Goal: Task Accomplishment & Management: Manage account settings

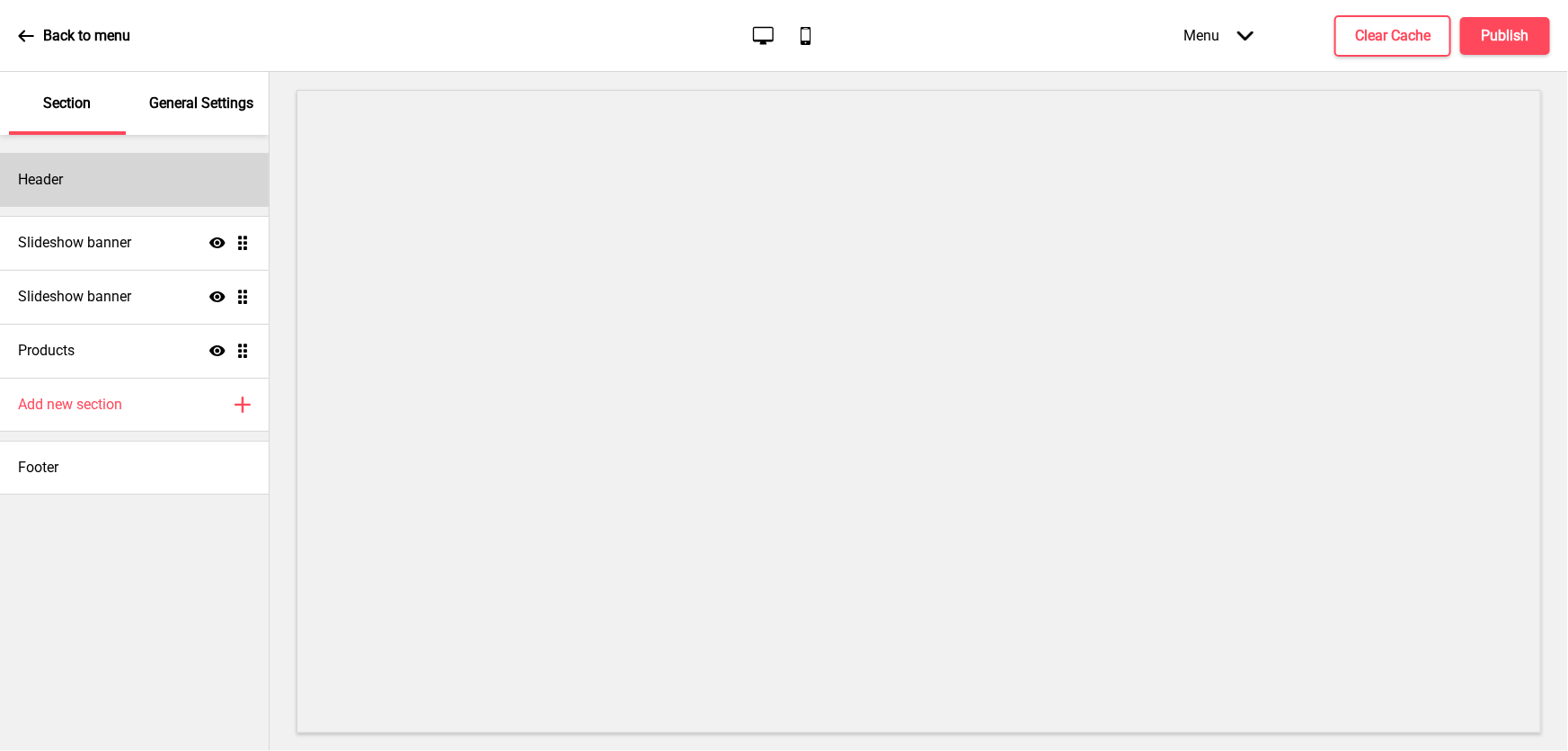
click at [34, 179] on h4 "Header" at bounding box center [40, 180] width 45 height 20
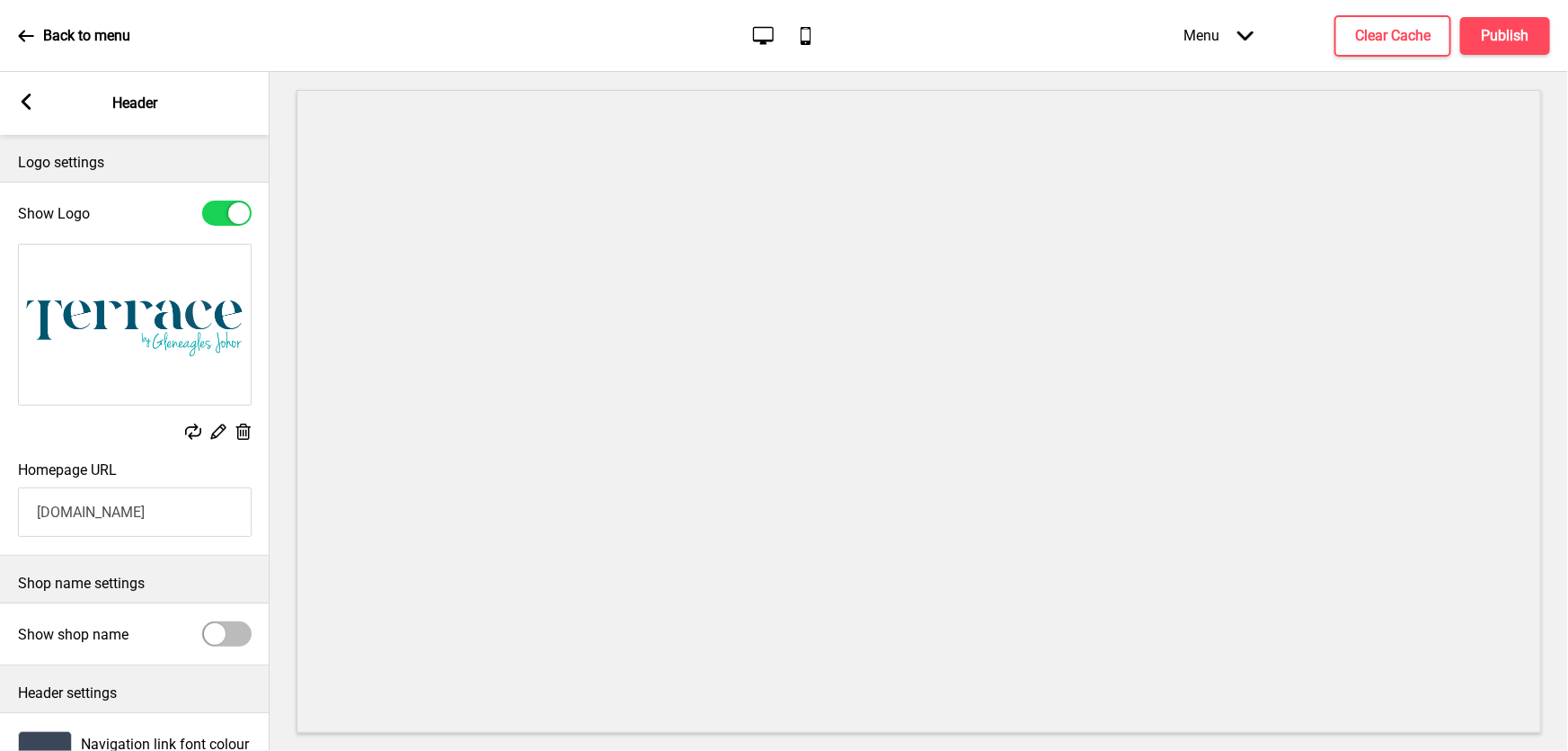
scroll to position [98, 0]
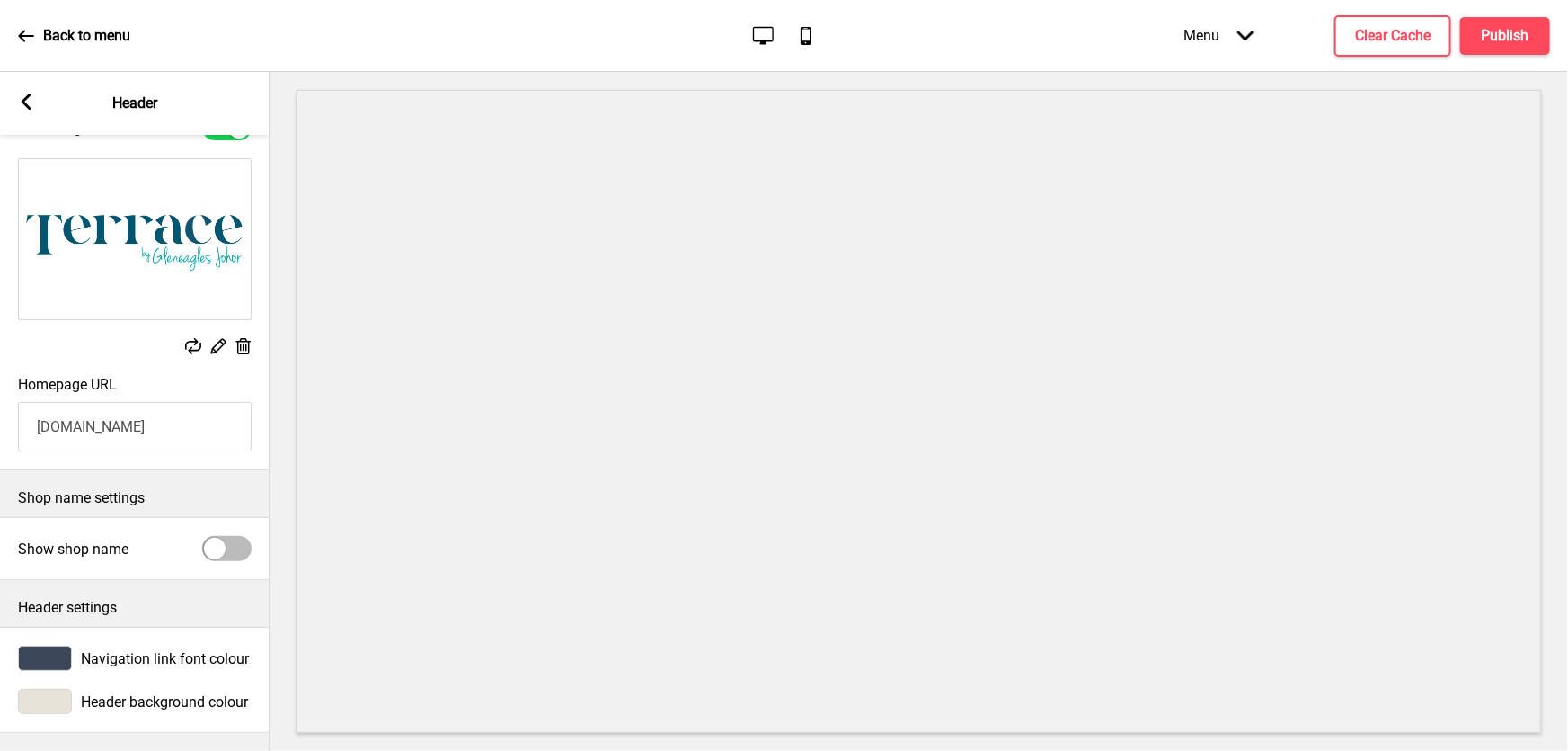
click at [18, 103] on rect at bounding box center [26, 102] width 16 height 16
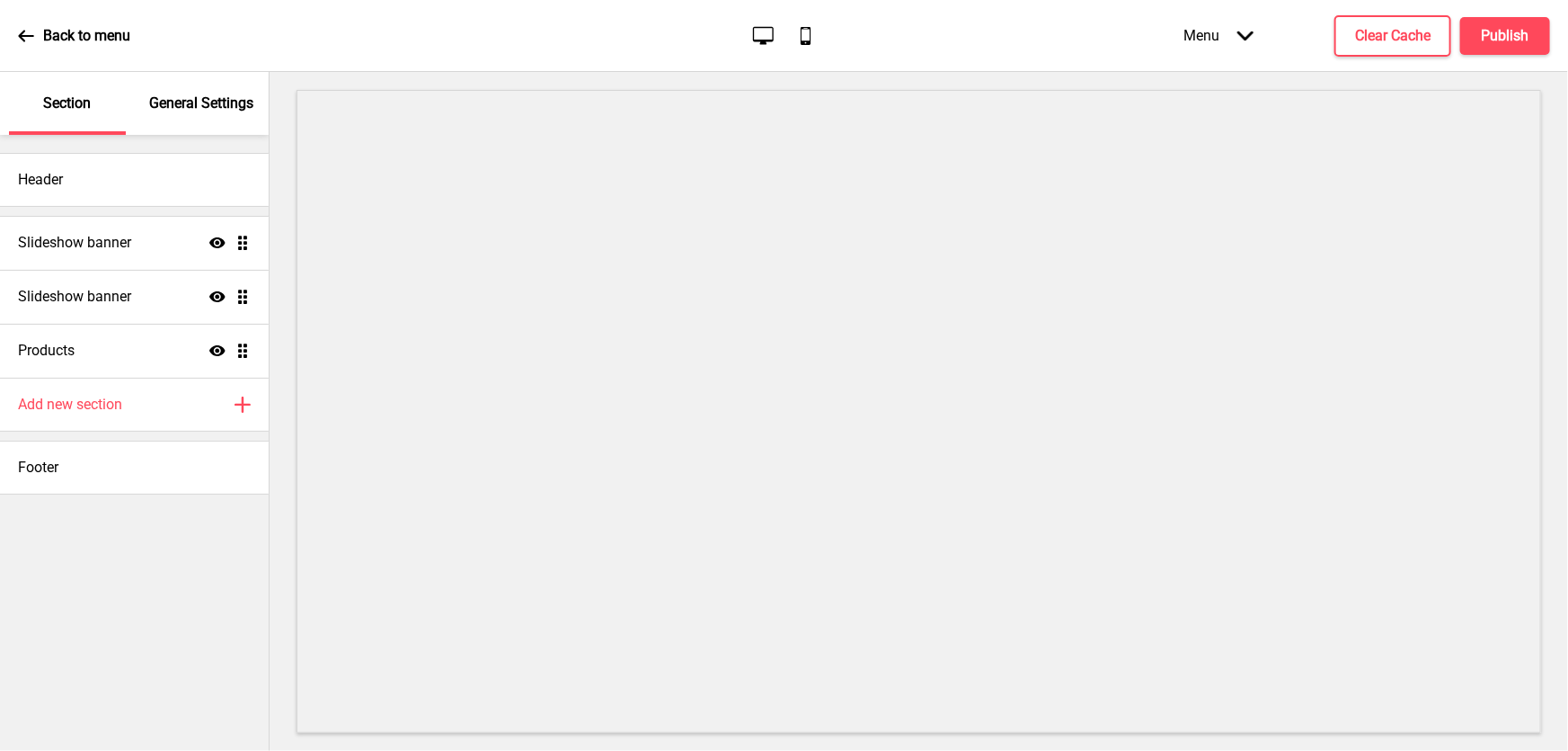
click at [197, 94] on p "General Settings" at bounding box center [201, 103] width 104 height 20
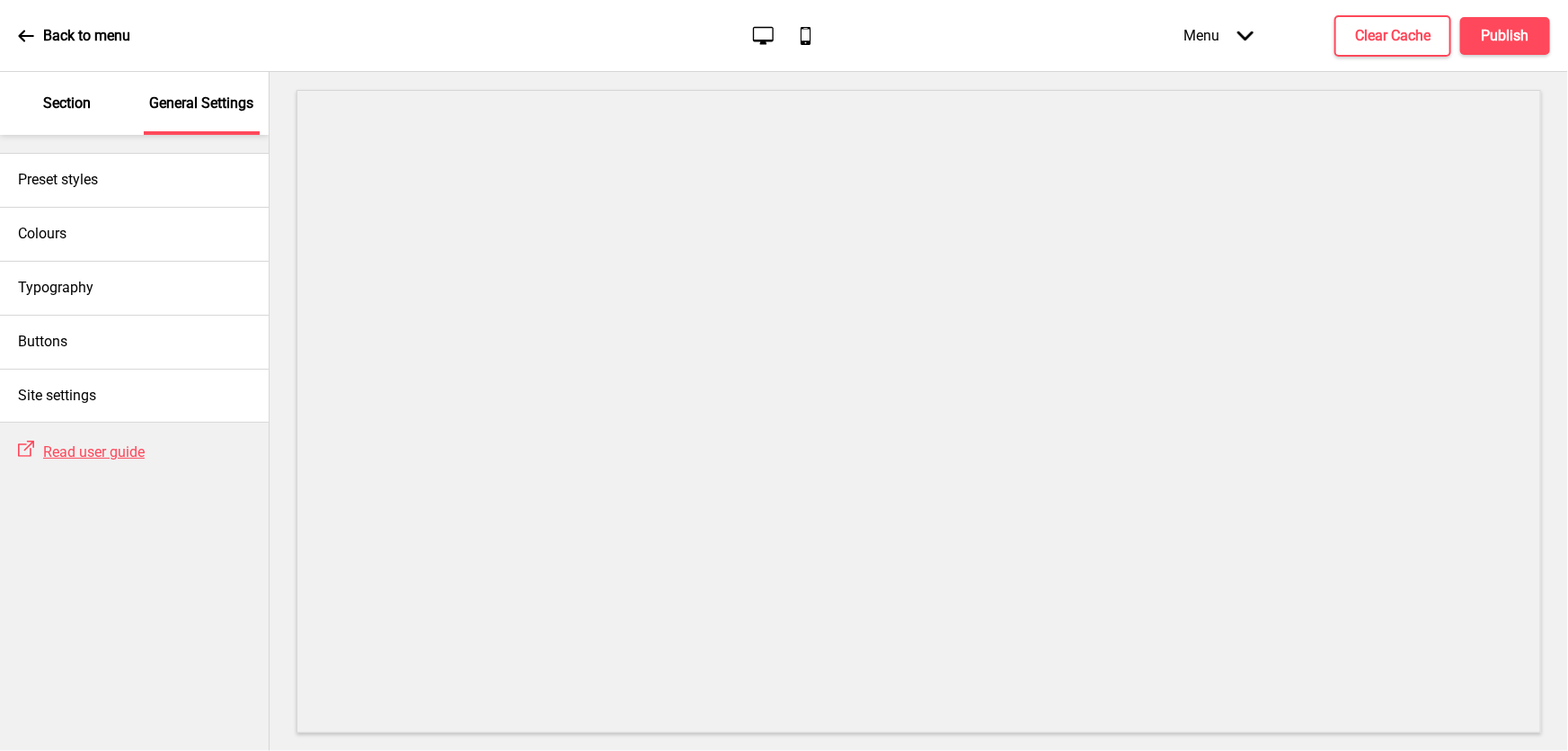
click at [66, 110] on p "Section" at bounding box center [67, 103] width 48 height 20
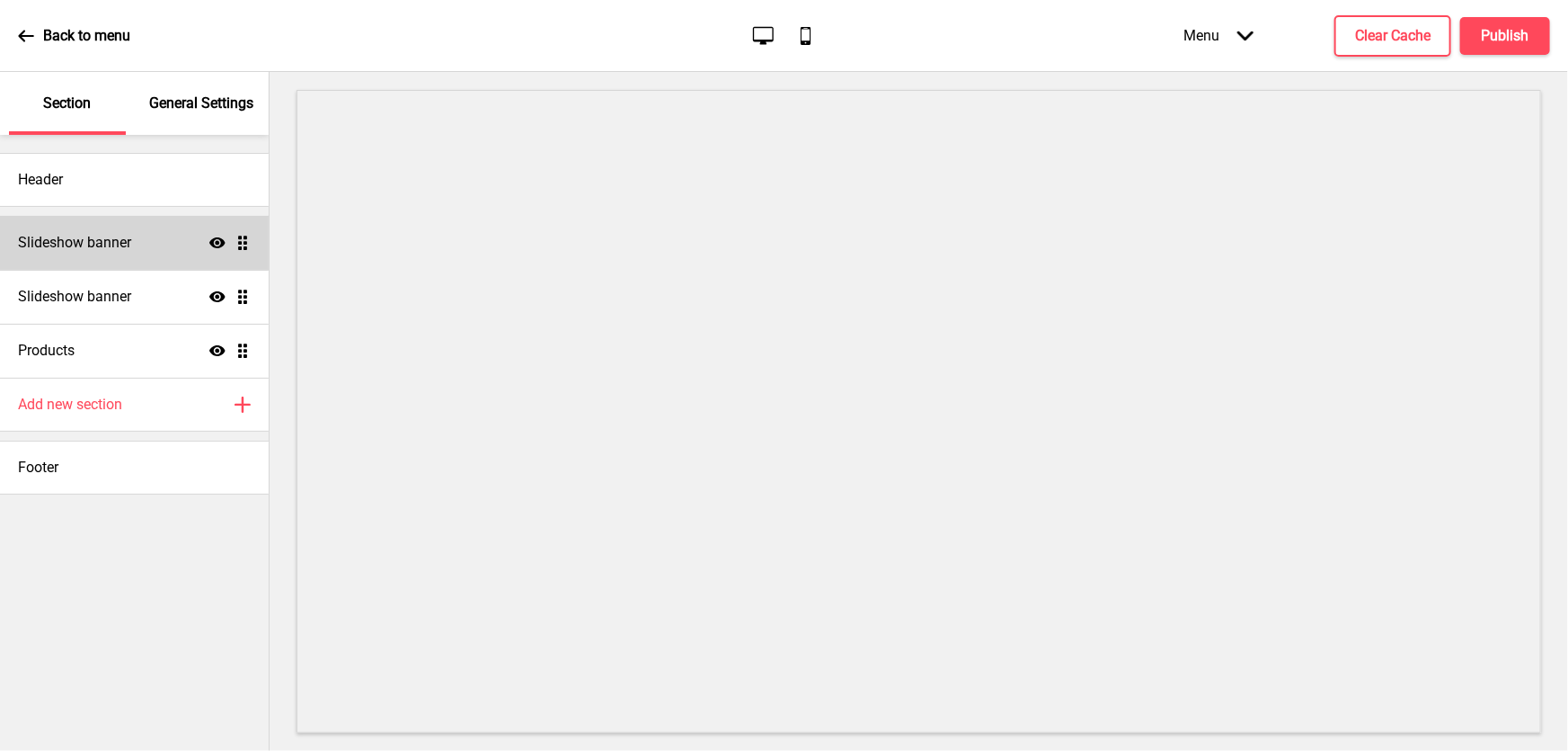
click at [77, 242] on h4 "Slideshow banner" at bounding box center [75, 243] width 113 height 20
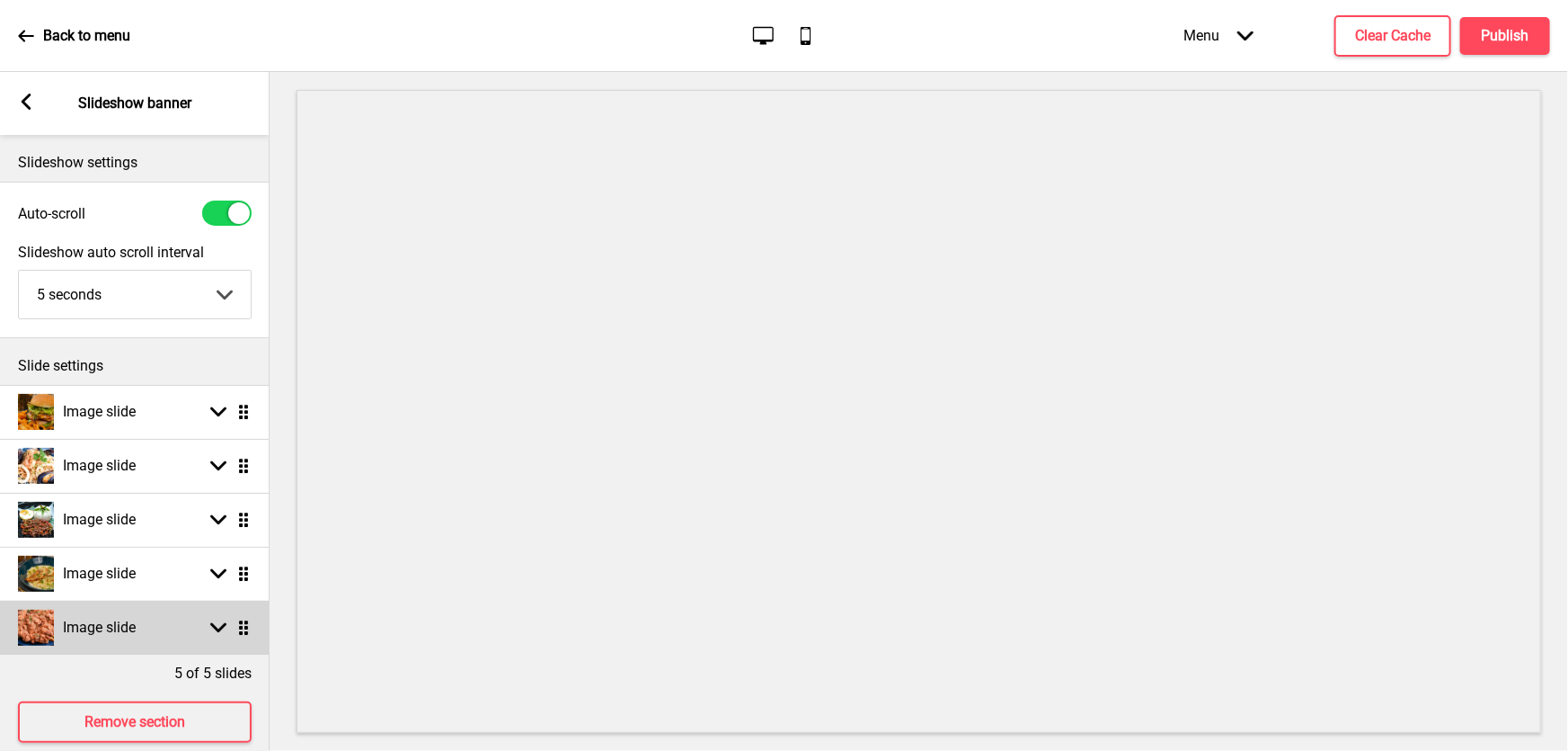
click at [42, 630] on img at bounding box center [36, 628] width 36 height 36
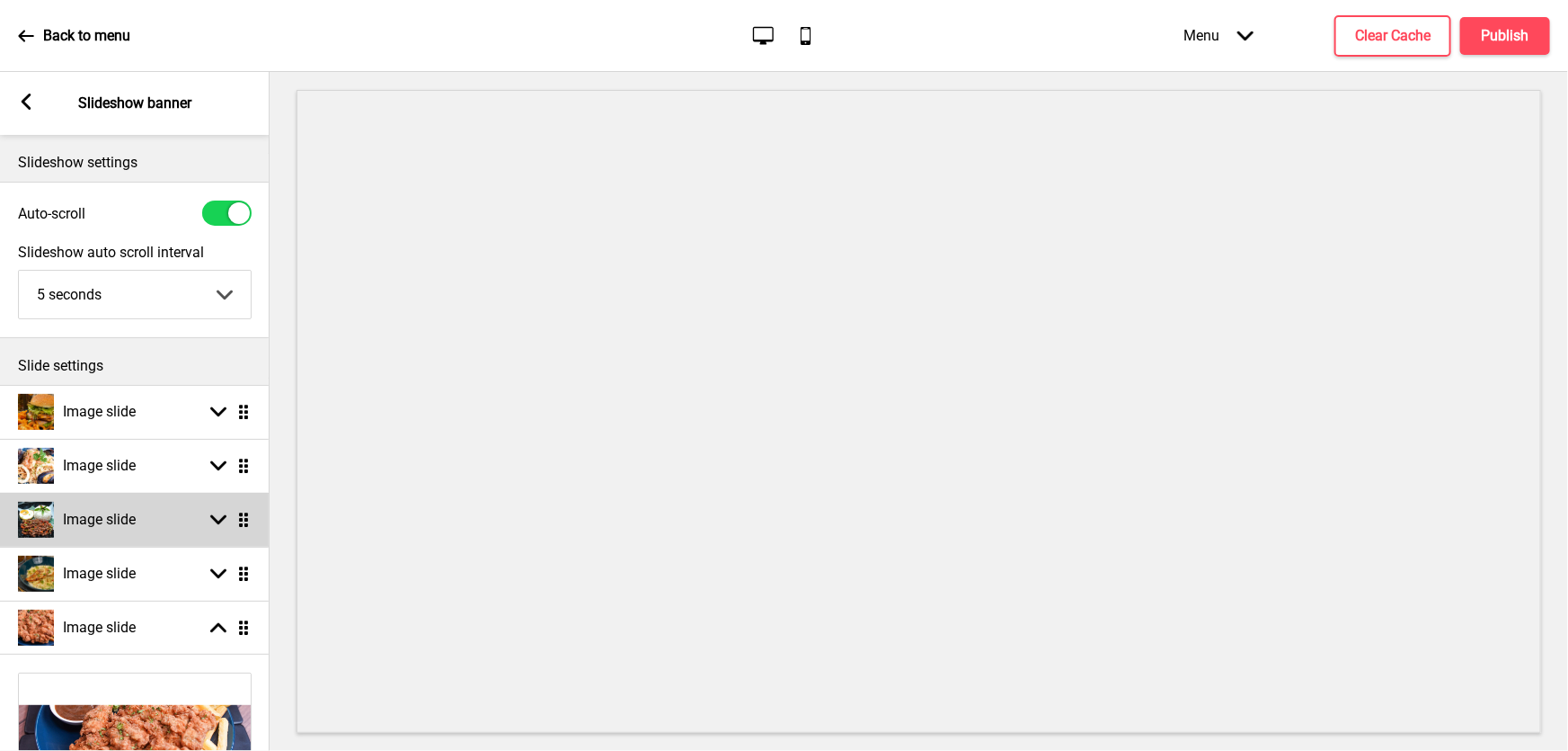
click at [41, 518] on img at bounding box center [36, 520] width 36 height 36
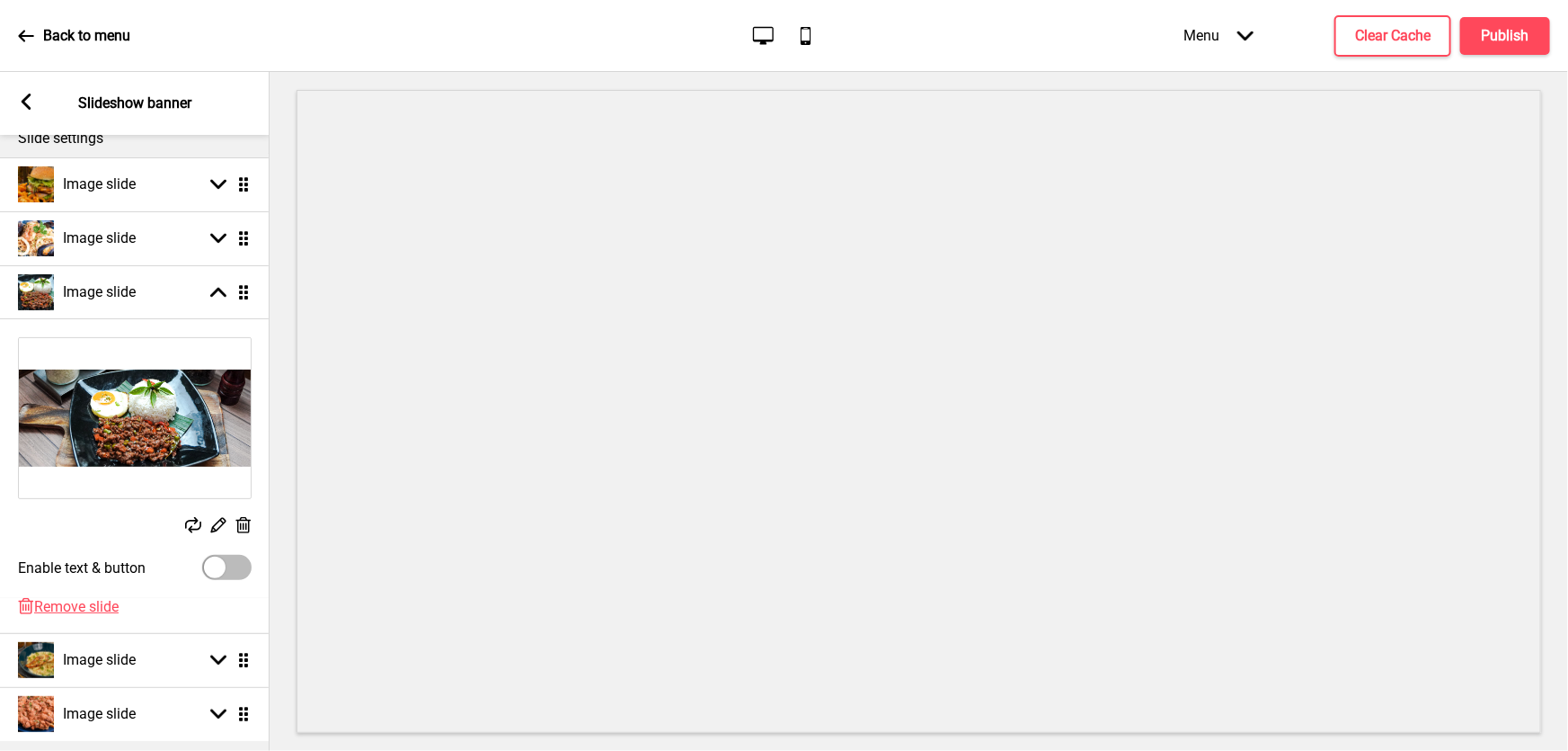
scroll to position [353, 0]
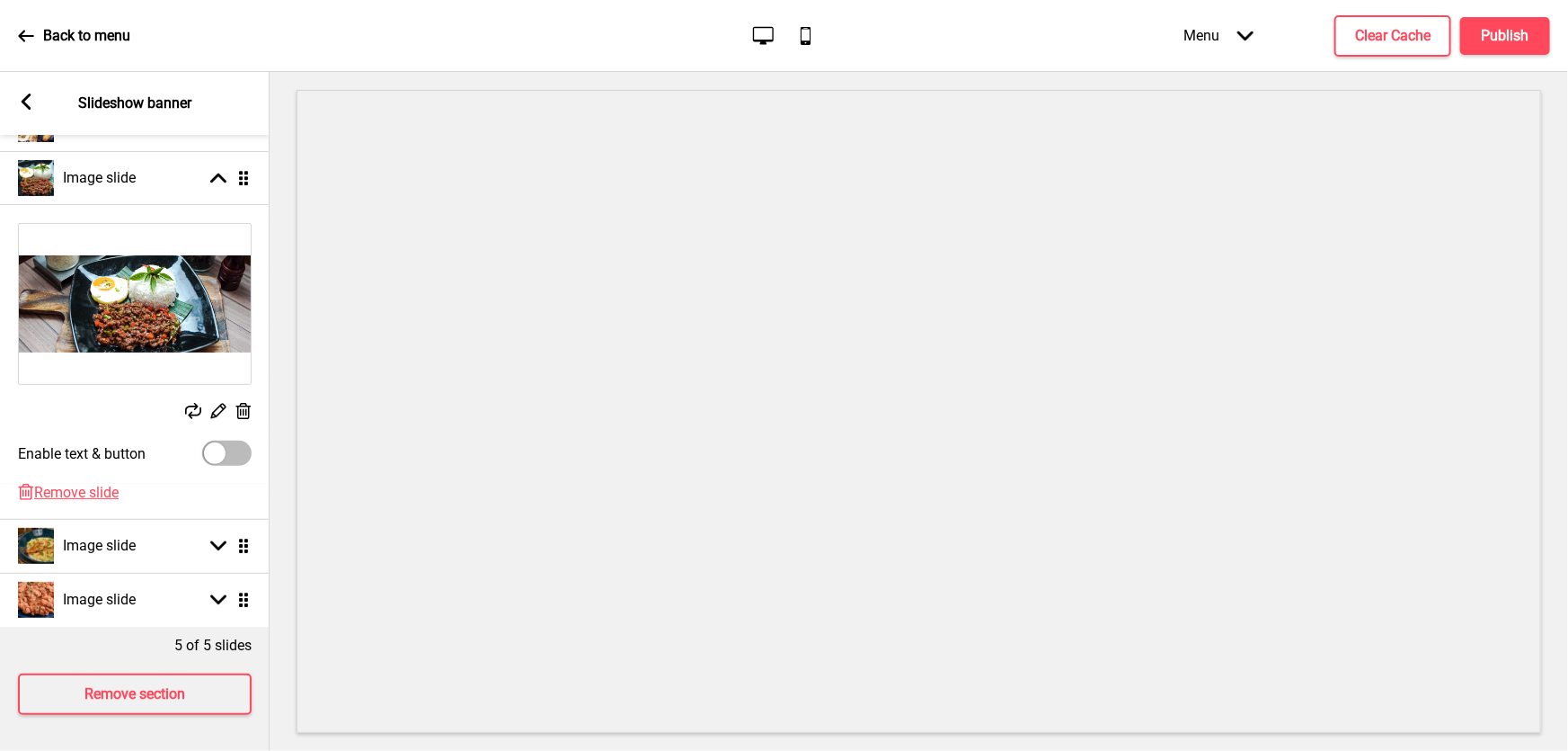
click at [220, 404] on icon at bounding box center [218, 411] width 15 height 15
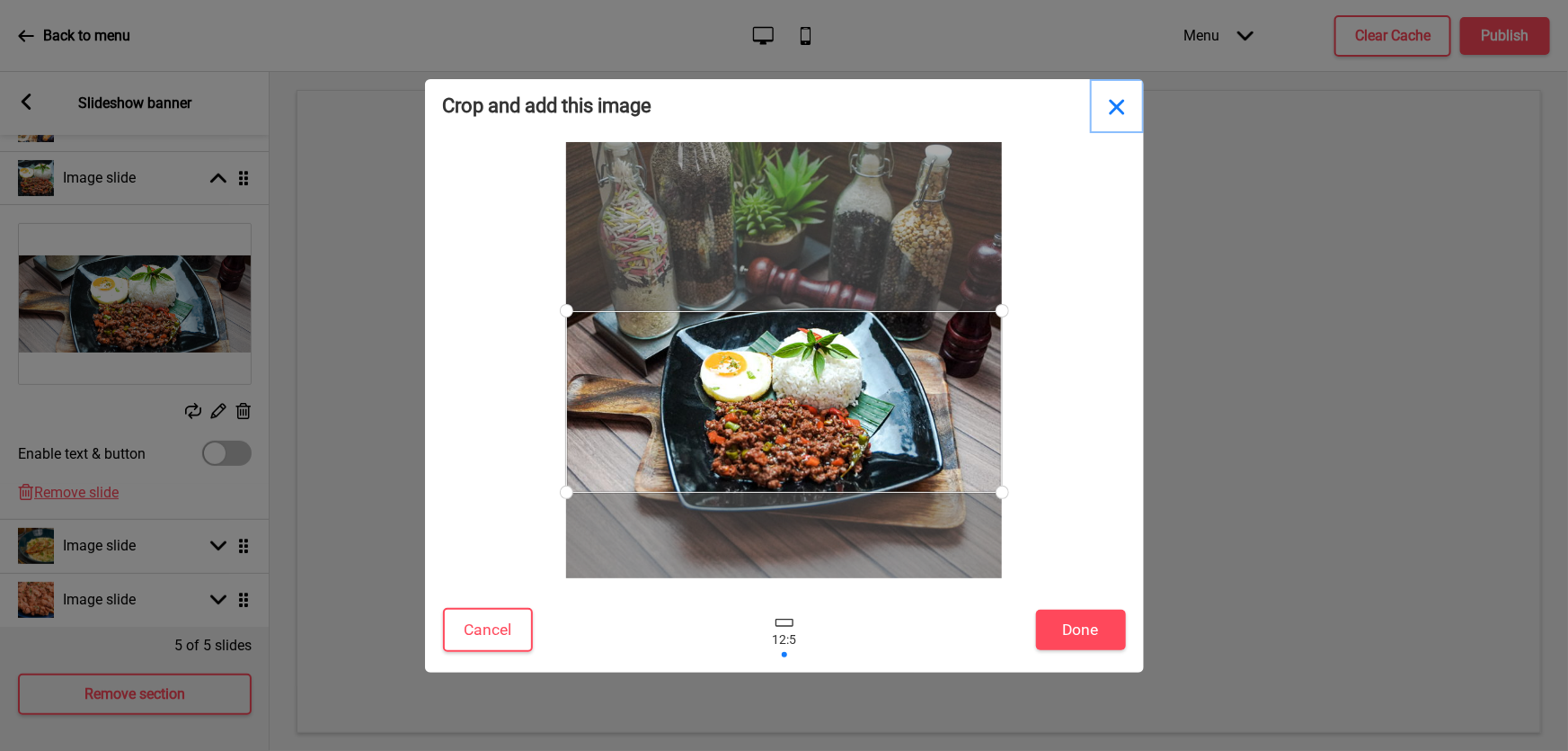
click at [1113, 107] on button "Close" at bounding box center [1117, 106] width 54 height 54
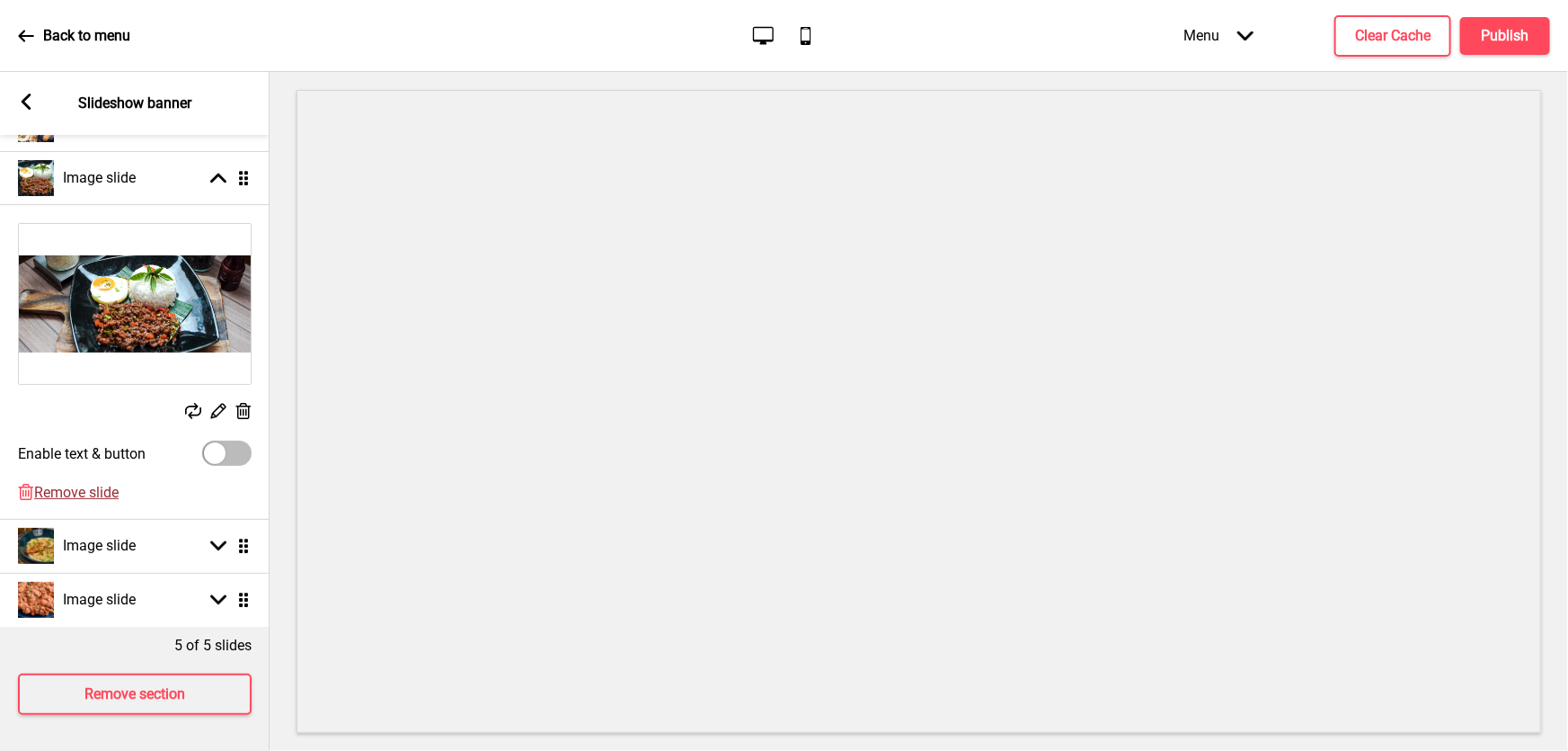
click at [81, 484] on span "Remove slide" at bounding box center [76, 492] width 85 height 17
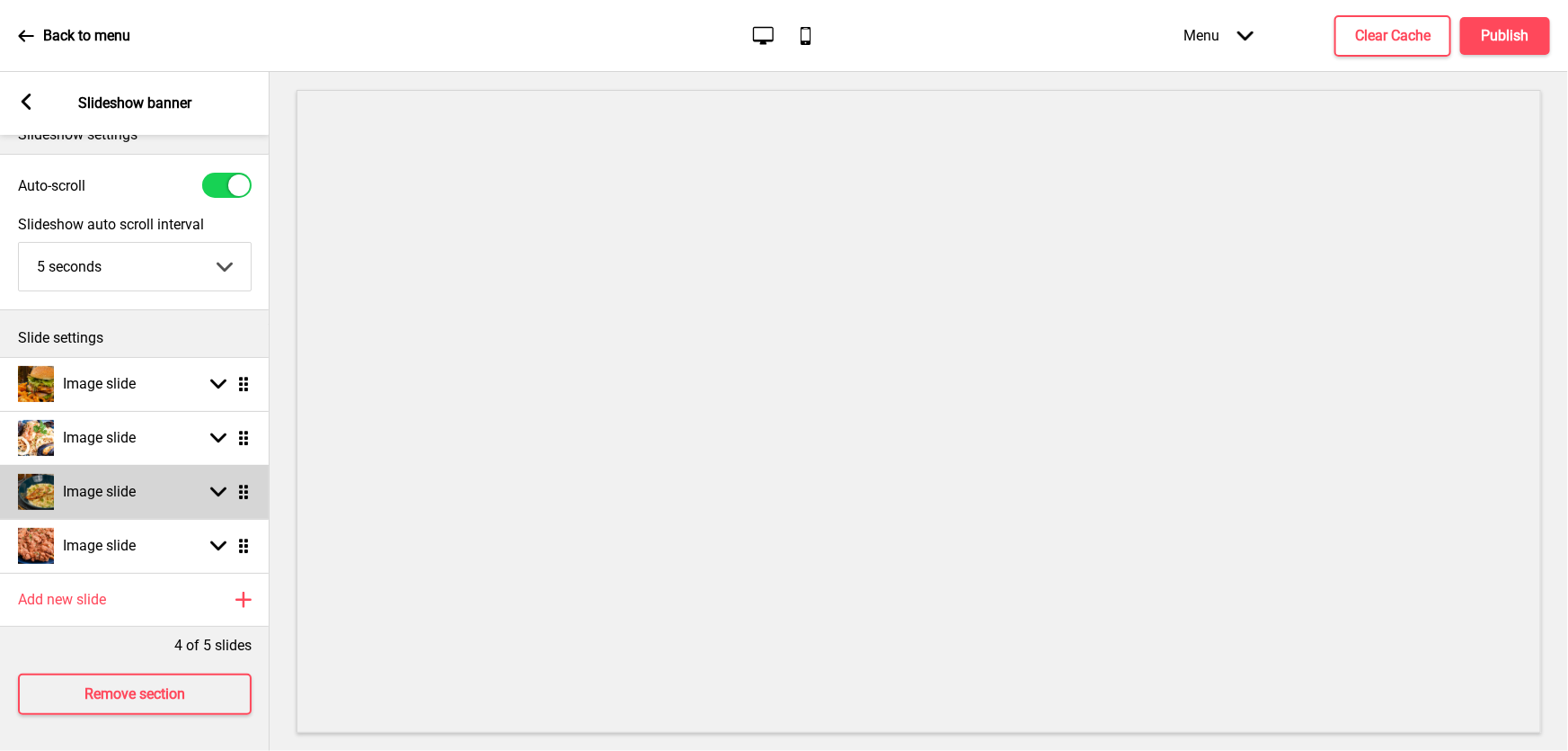
scroll to position [39, 0]
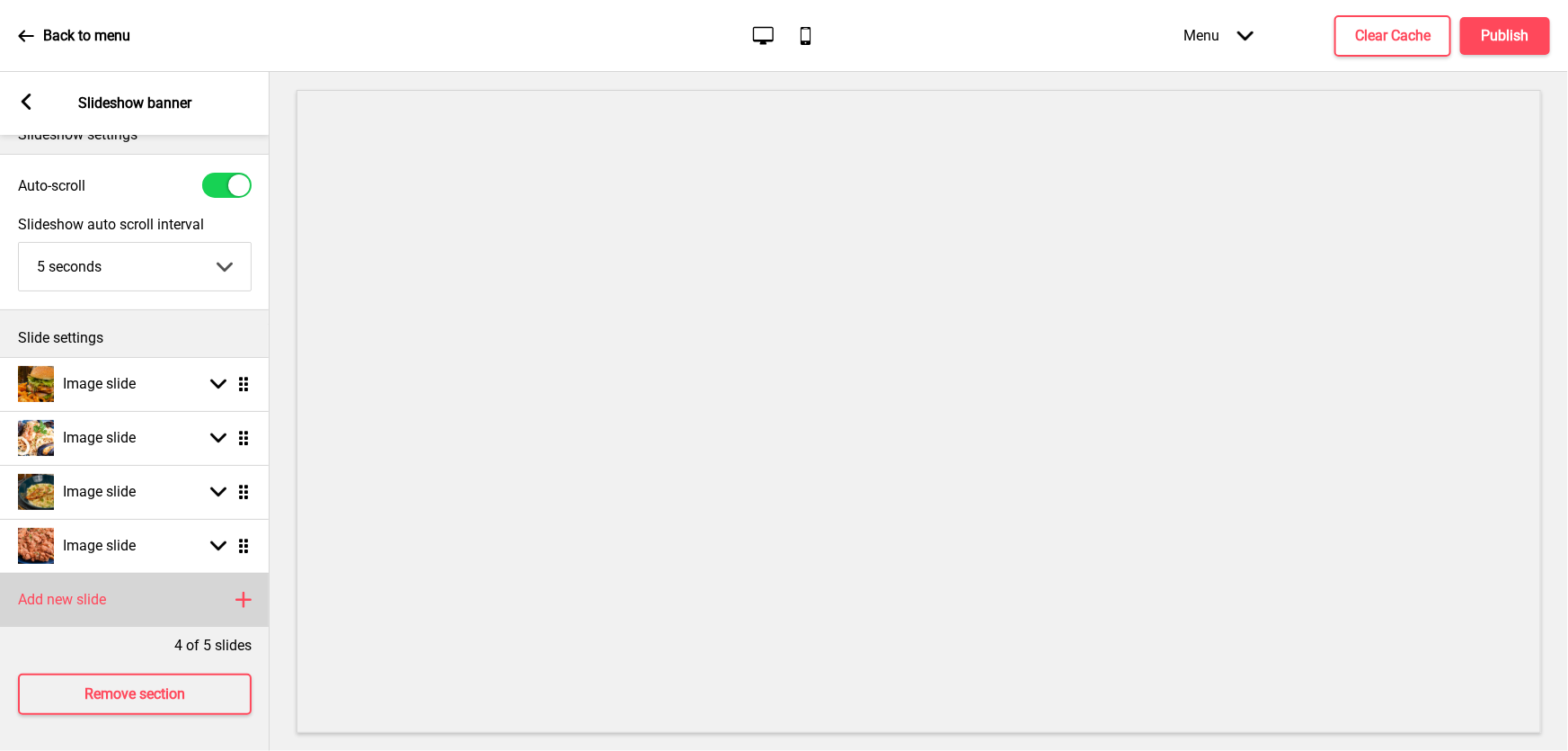
click at [232, 590] on div "Add new slide Plus" at bounding box center [135, 600] width 270 height 54
click at [57, 592] on h4 "Image slide" at bounding box center [54, 600] width 73 height 20
select select "right"
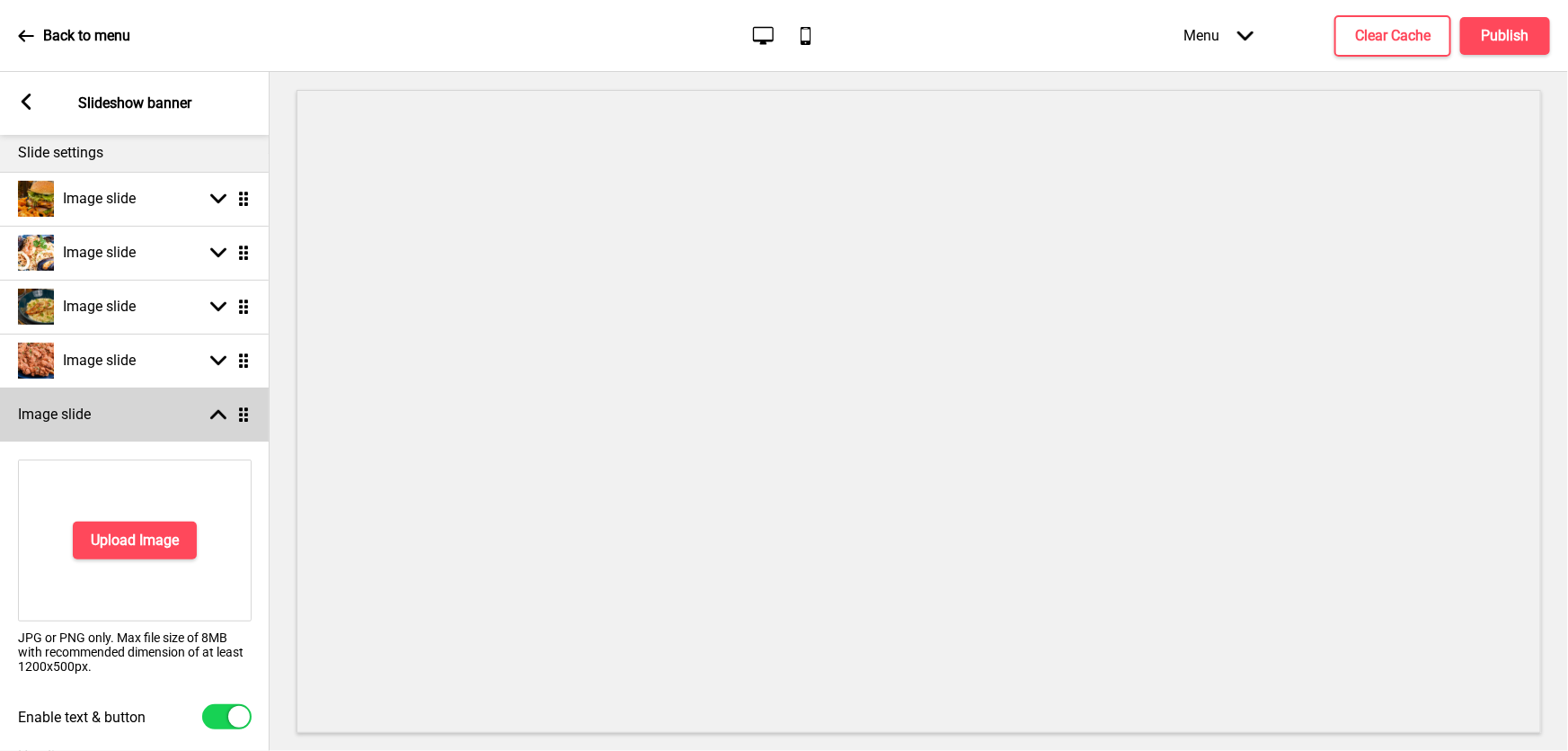
scroll to position [353, 0]
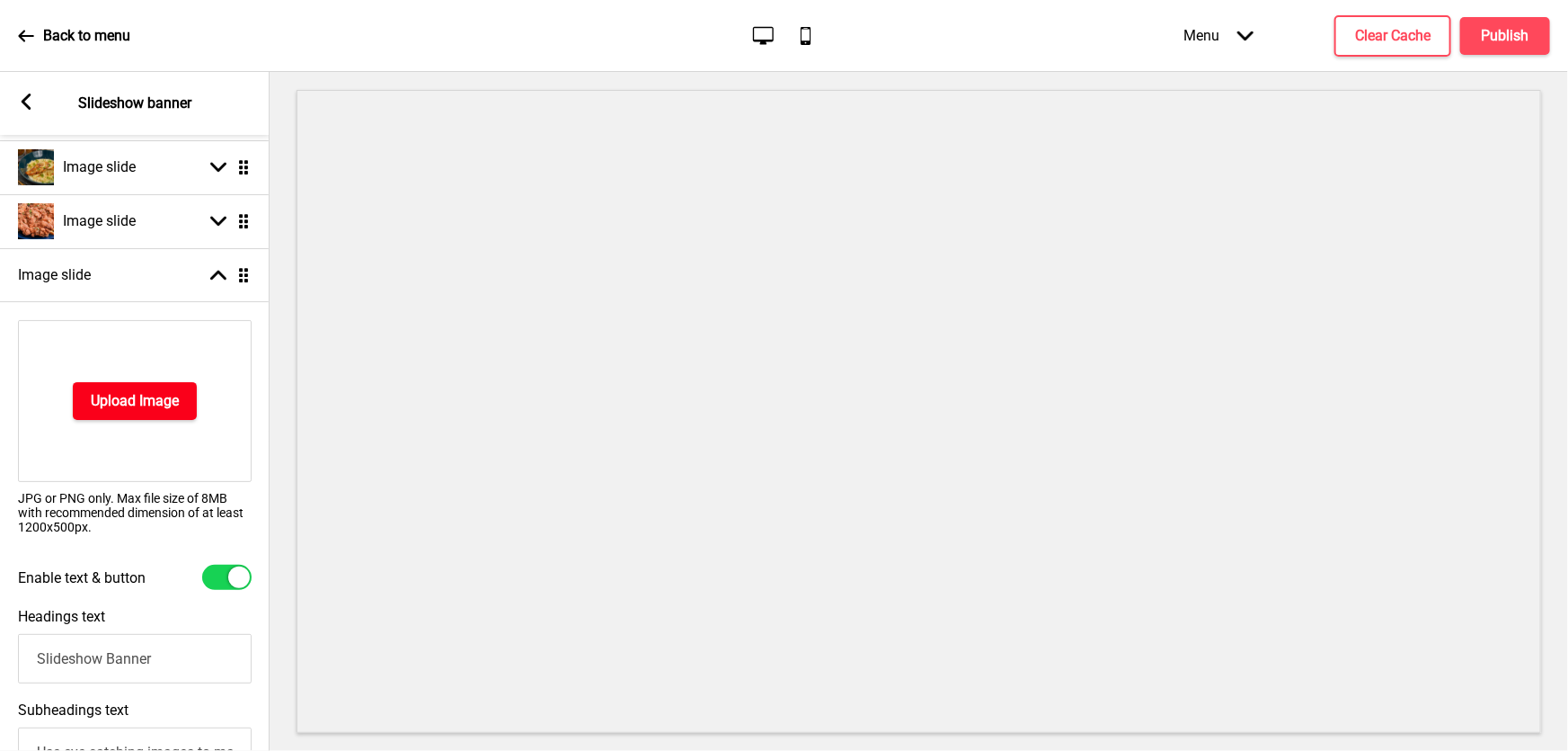
click at [137, 395] on h4 "Upload Image" at bounding box center [135, 401] width 88 height 20
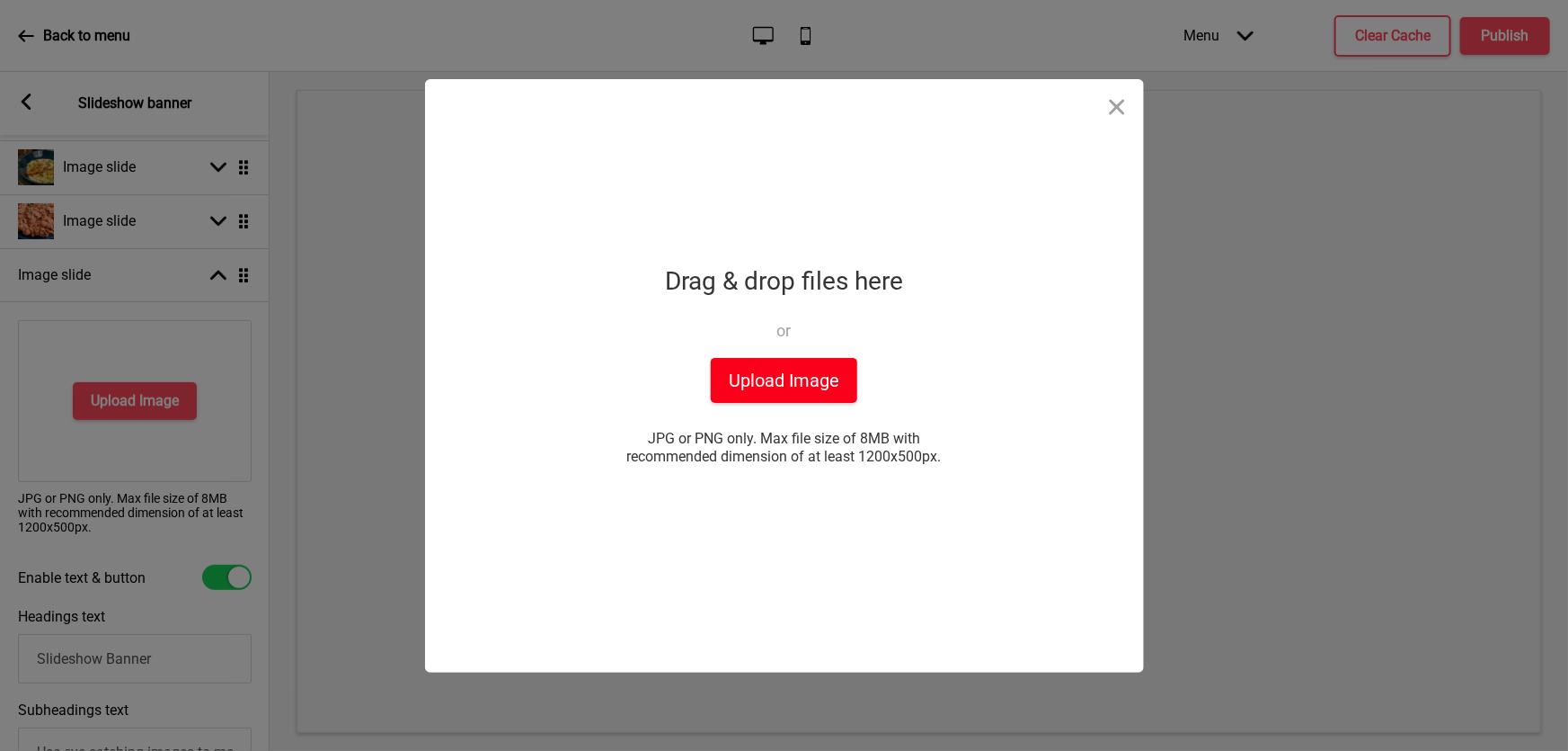
click at [797, 387] on button "Upload Image" at bounding box center [784, 380] width 147 height 45
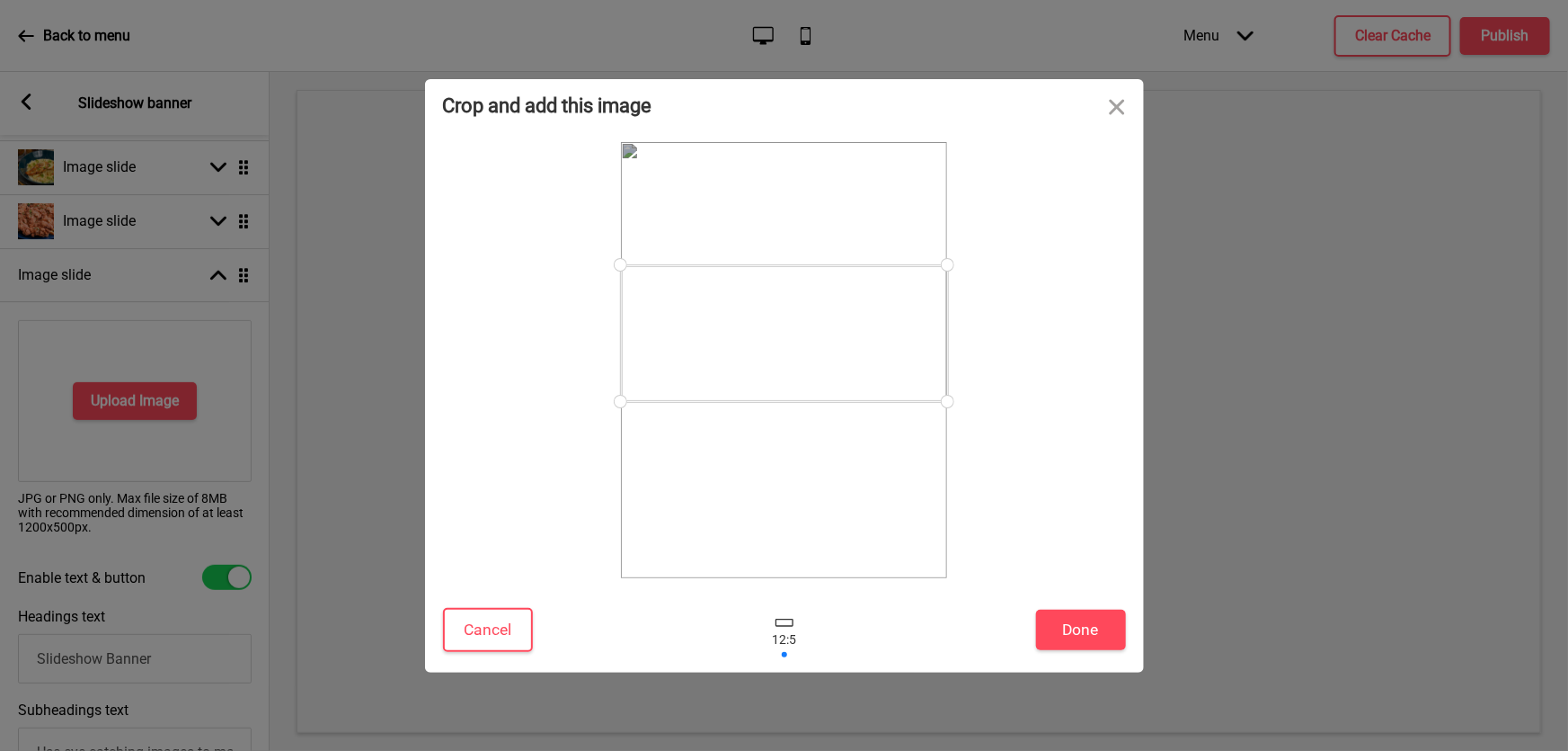
drag, startPoint x: 854, startPoint y: 386, endPoint x: 851, endPoint y: 359, distance: 27.2
click at [851, 359] on div at bounding box center [785, 334] width 327 height 137
click at [1078, 635] on button "Done" at bounding box center [1081, 630] width 90 height 40
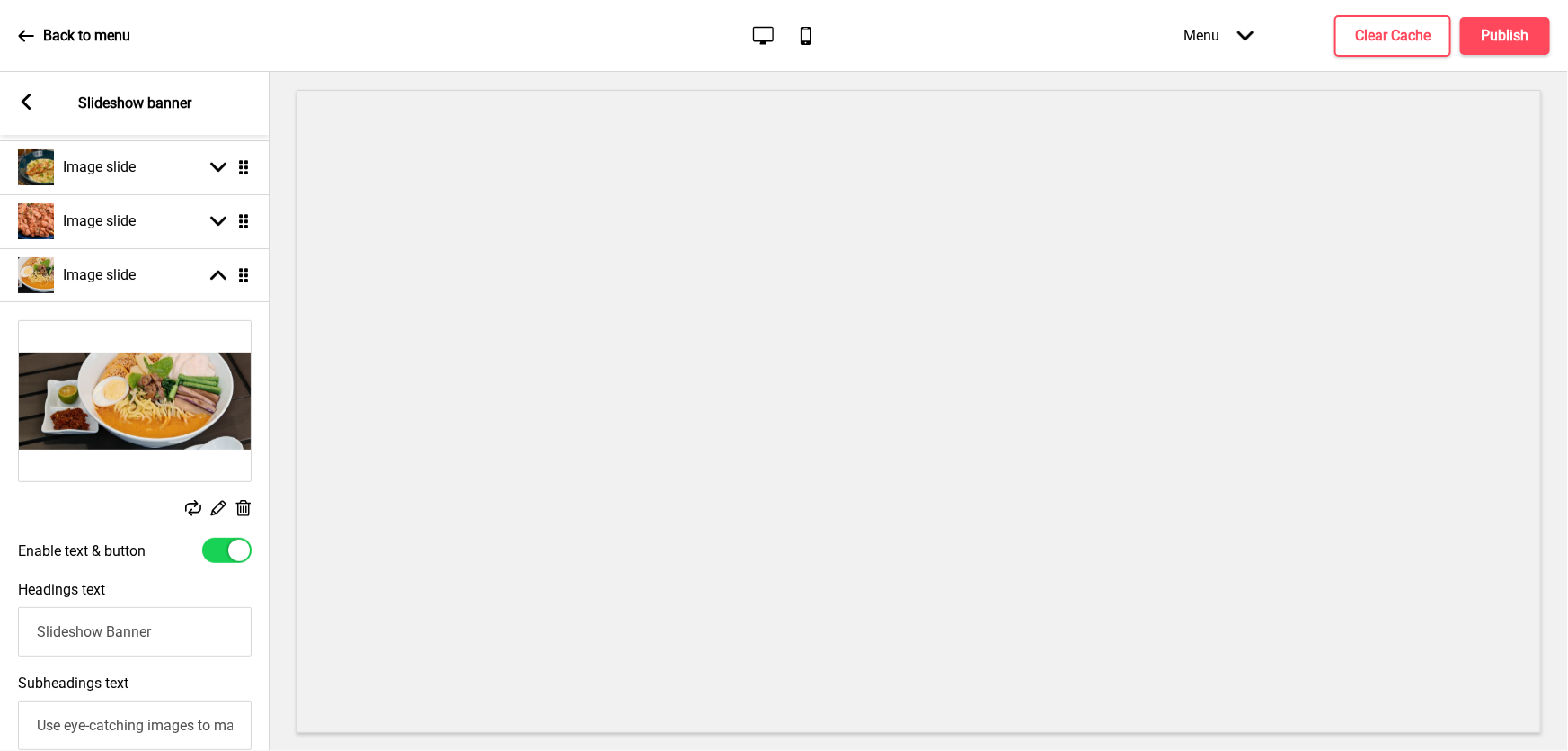
click at [215, 550] on div at bounding box center [227, 550] width 49 height 25
checkbox input "false"
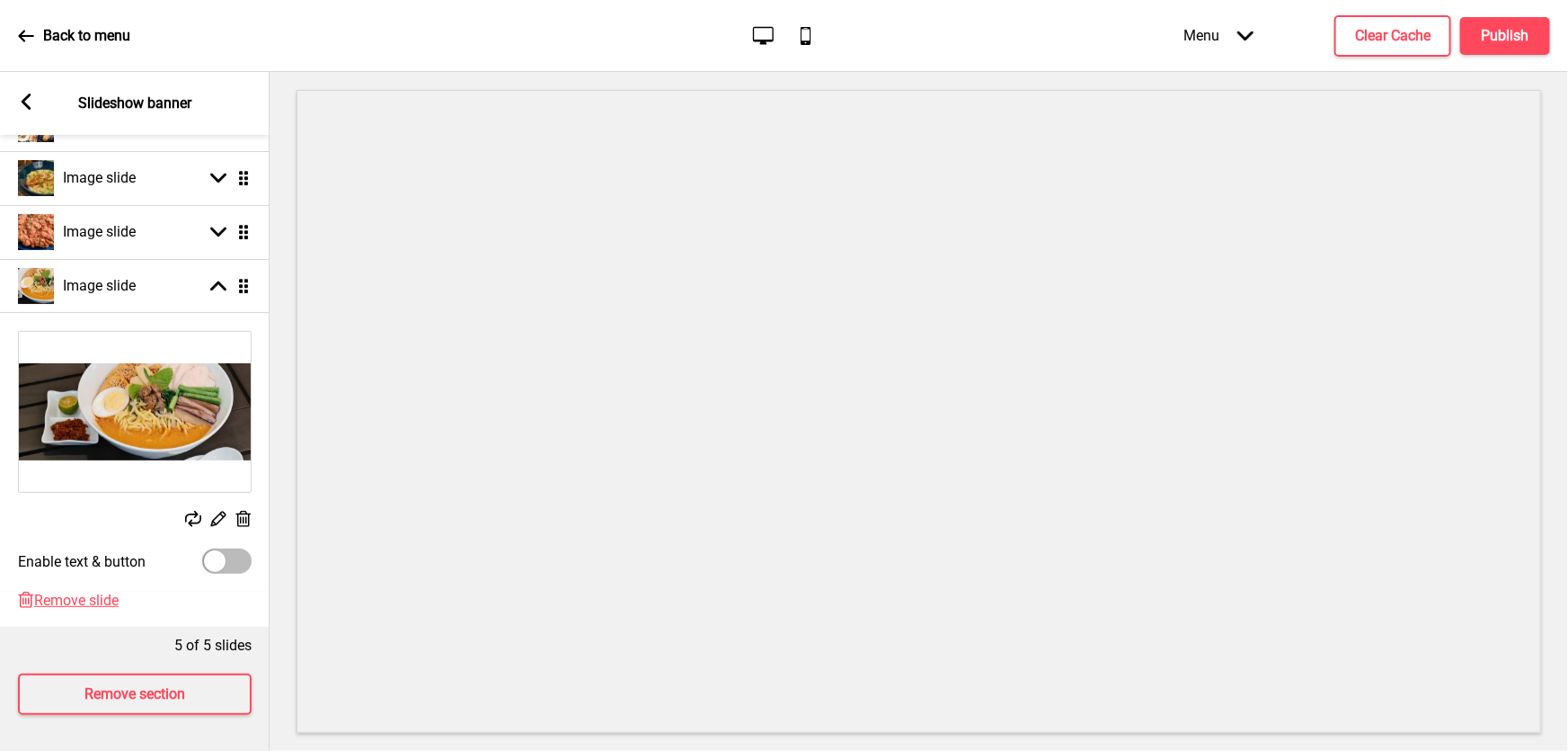
click at [243, 511] on icon at bounding box center [244, 519] width 15 height 16
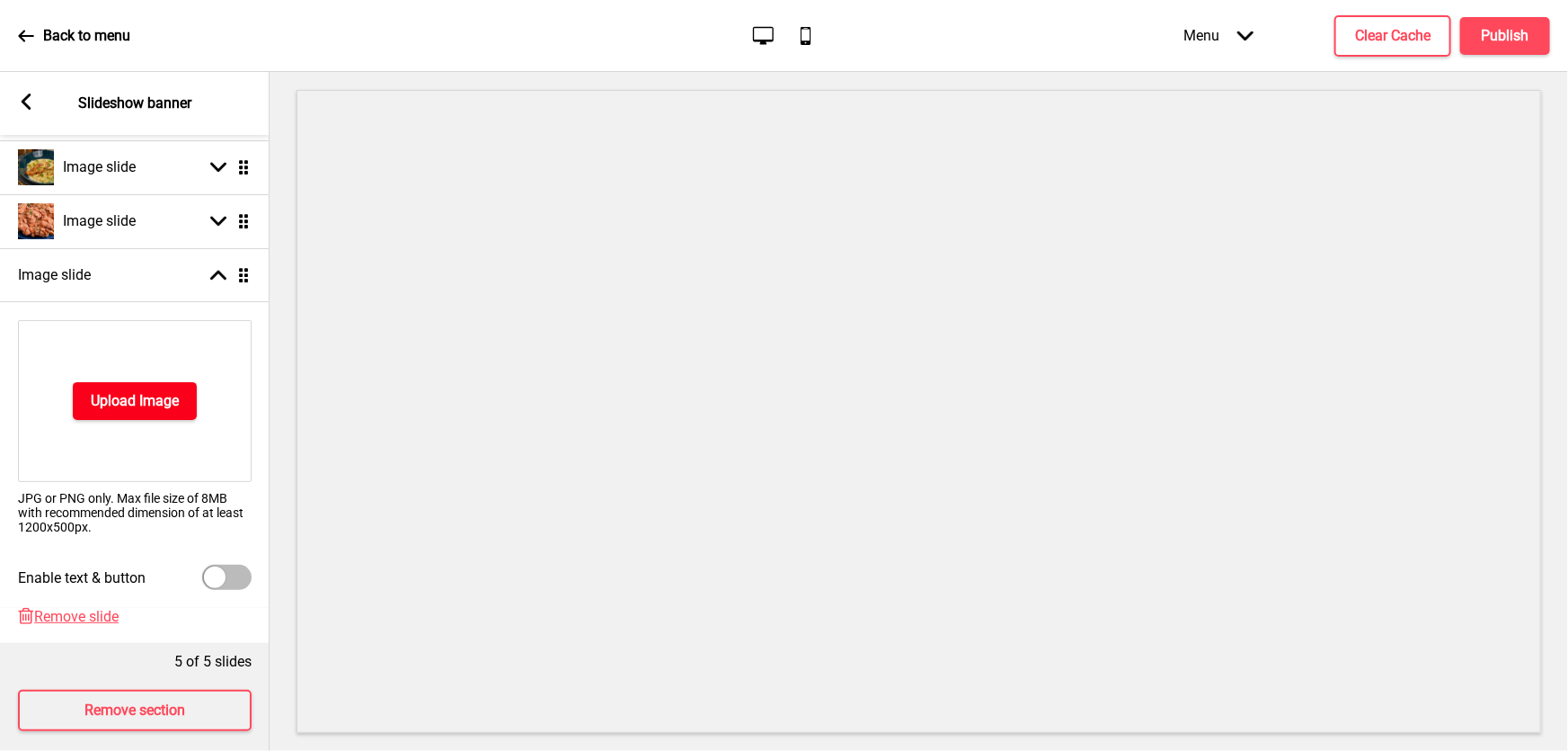
click at [156, 398] on h4 "Upload Image" at bounding box center [135, 401] width 88 height 20
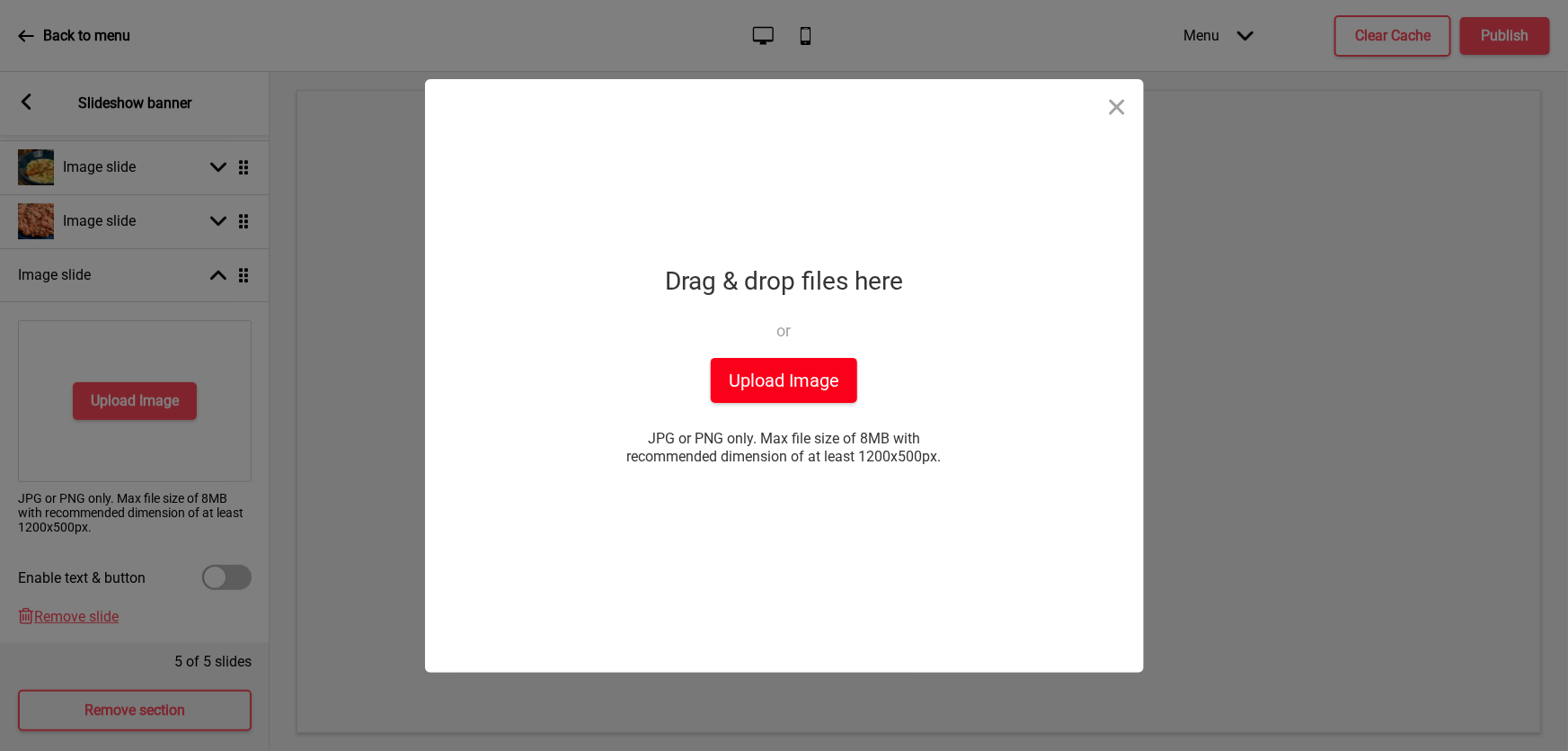
click at [799, 385] on button "Upload Image" at bounding box center [784, 380] width 147 height 45
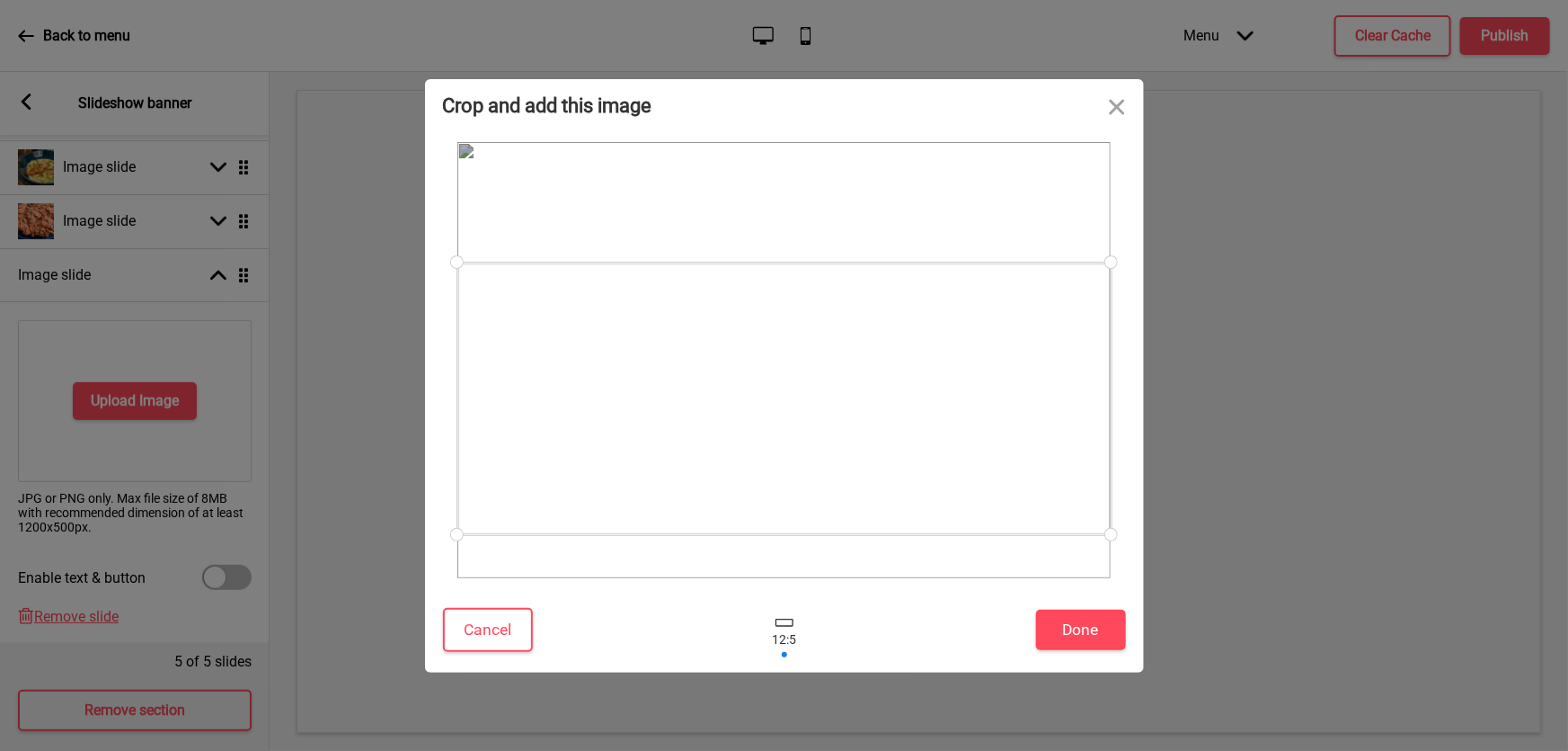
drag, startPoint x: 713, startPoint y: 396, endPoint x: 726, endPoint y: 456, distance: 61.4
click at [720, 435] on div at bounding box center [785, 398] width 655 height 273
click at [1074, 631] on button "Done" at bounding box center [1081, 630] width 90 height 40
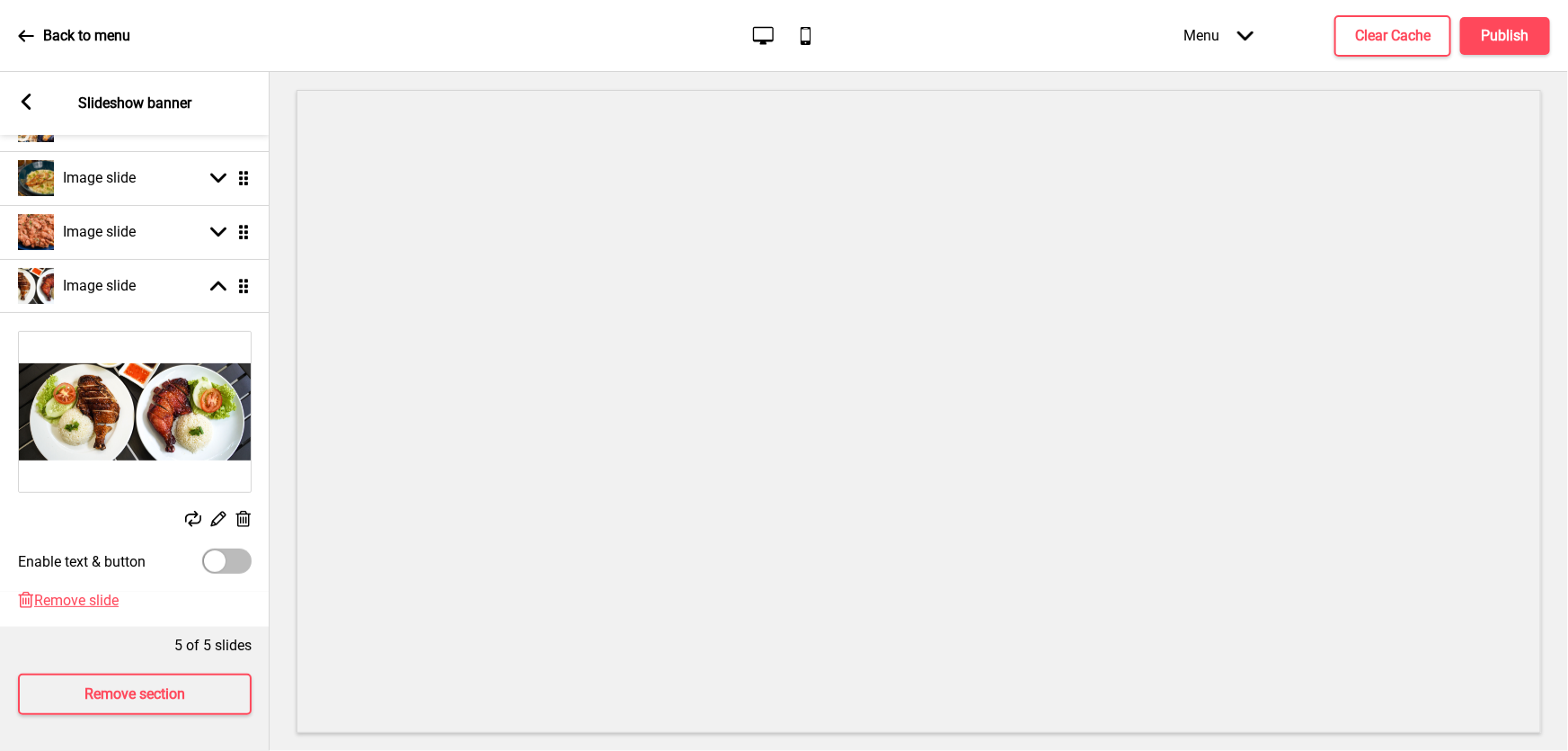
click at [22, 101] on icon at bounding box center [26, 102] width 10 height 16
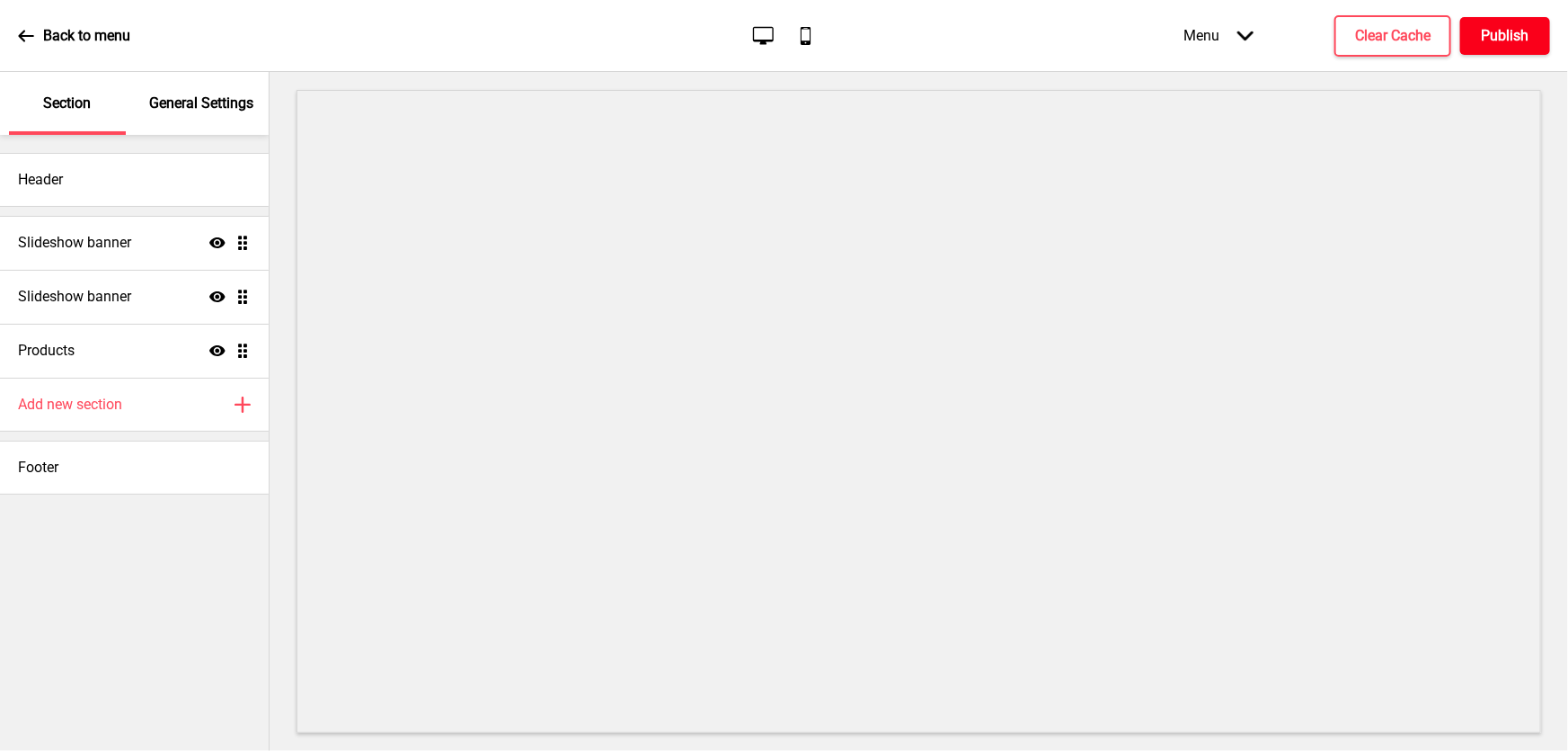
click at [1518, 40] on h4 "Publish" at bounding box center [1505, 36] width 48 height 20
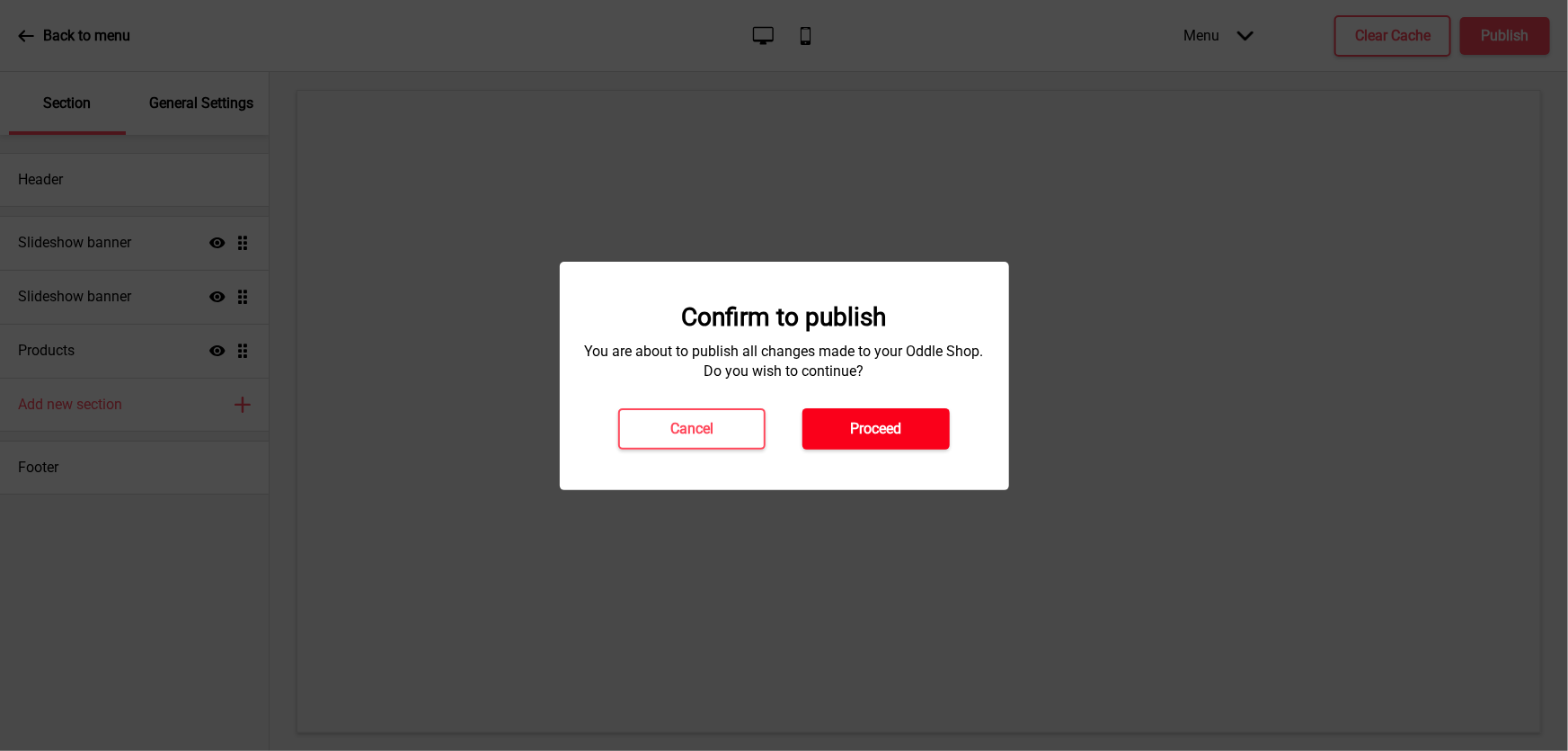
click at [865, 437] on h4 "Proceed" at bounding box center [877, 429] width 51 height 20
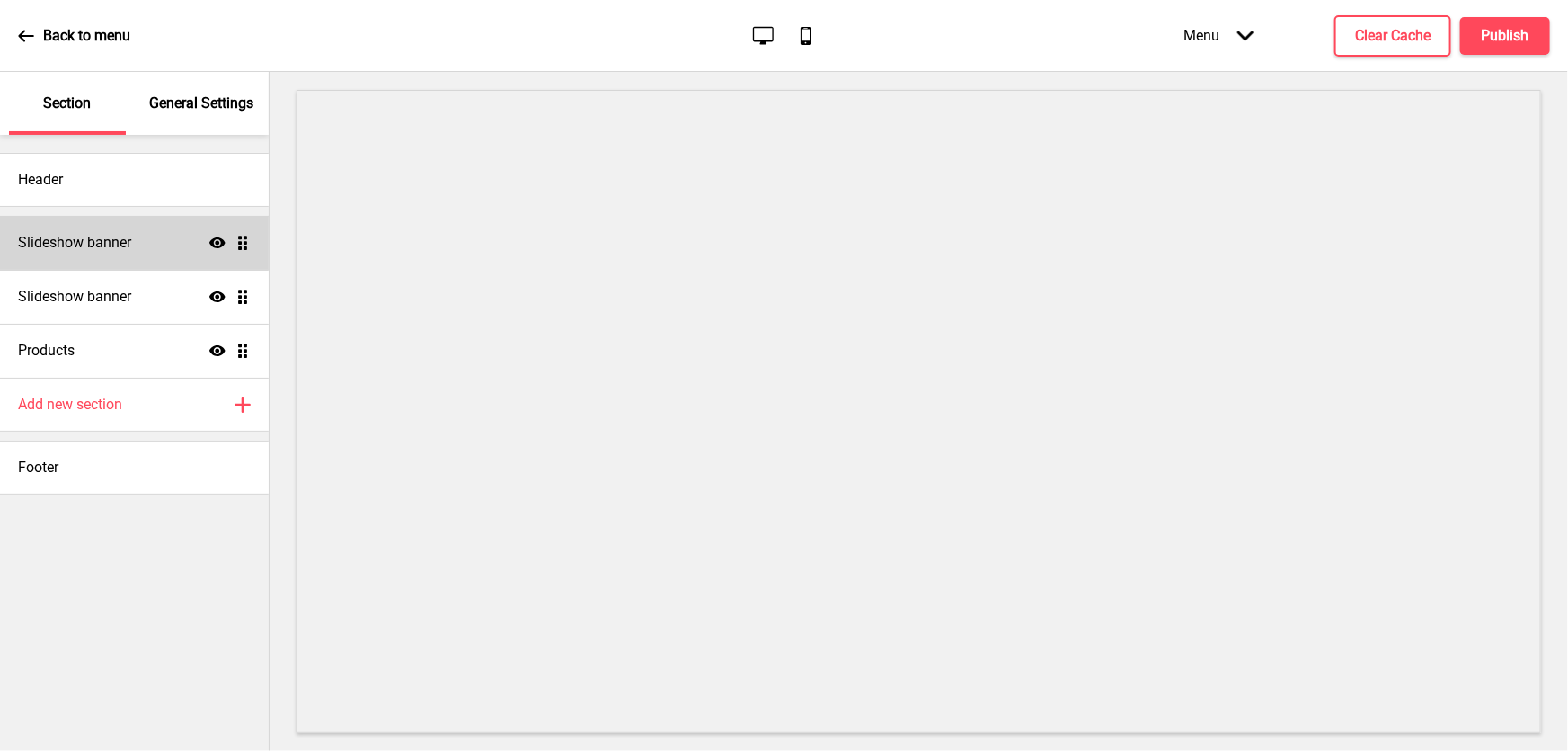
click at [113, 244] on h4 "Slideshow banner" at bounding box center [75, 243] width 113 height 20
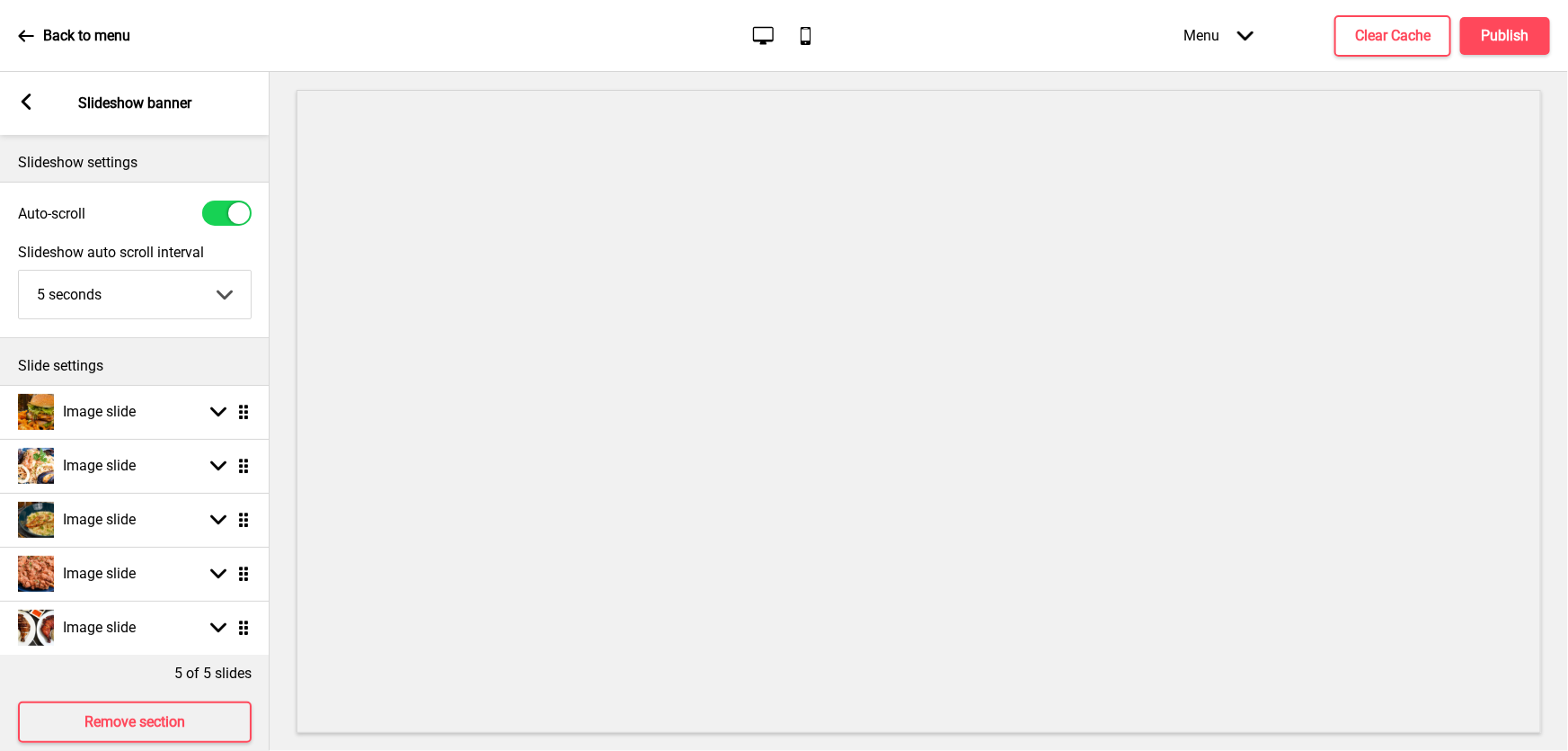
click at [25, 107] on rect at bounding box center [26, 102] width 16 height 16
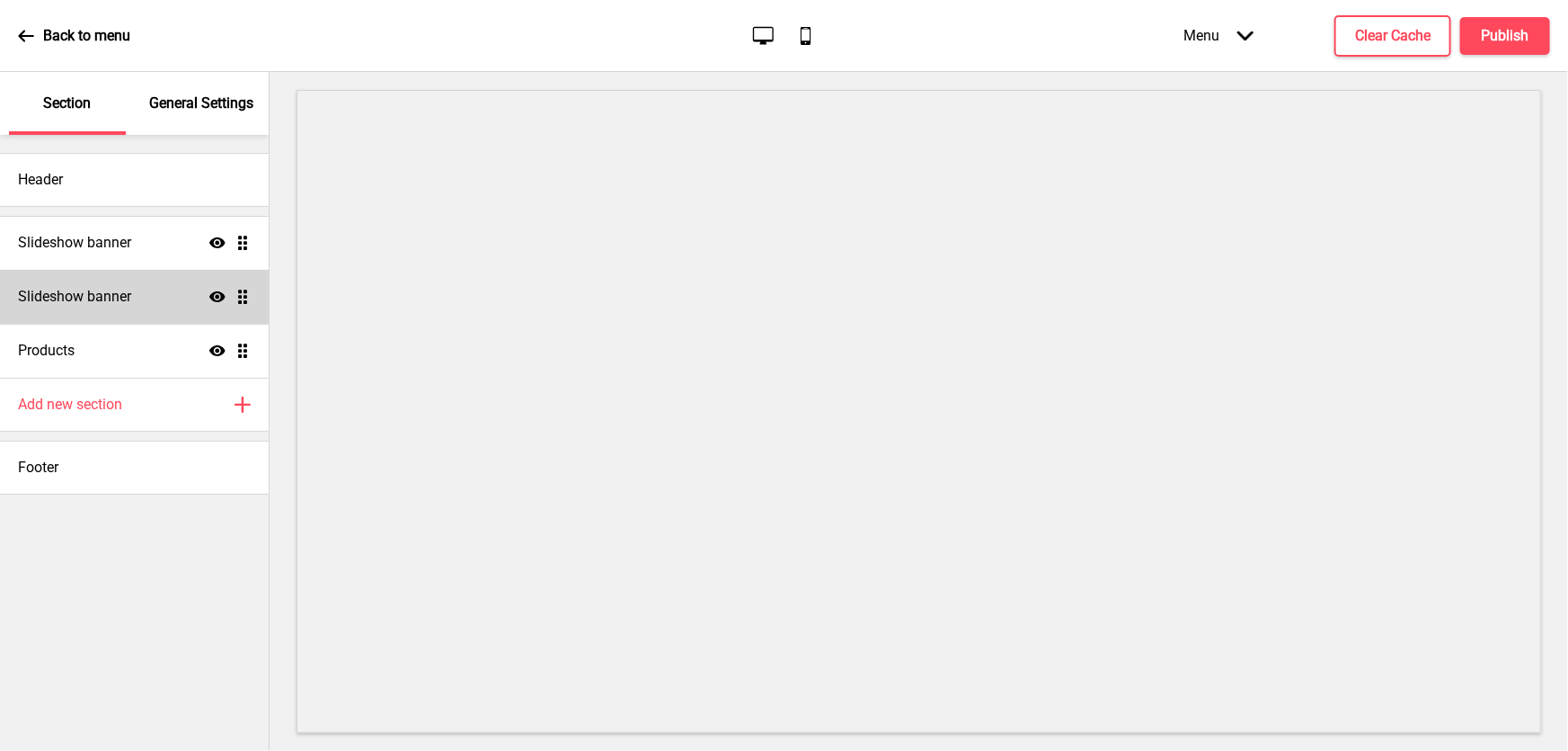
click at [77, 292] on h4 "Slideshow banner" at bounding box center [75, 297] width 113 height 20
click at [95, 301] on h4 "Slideshow banner" at bounding box center [75, 297] width 113 height 20
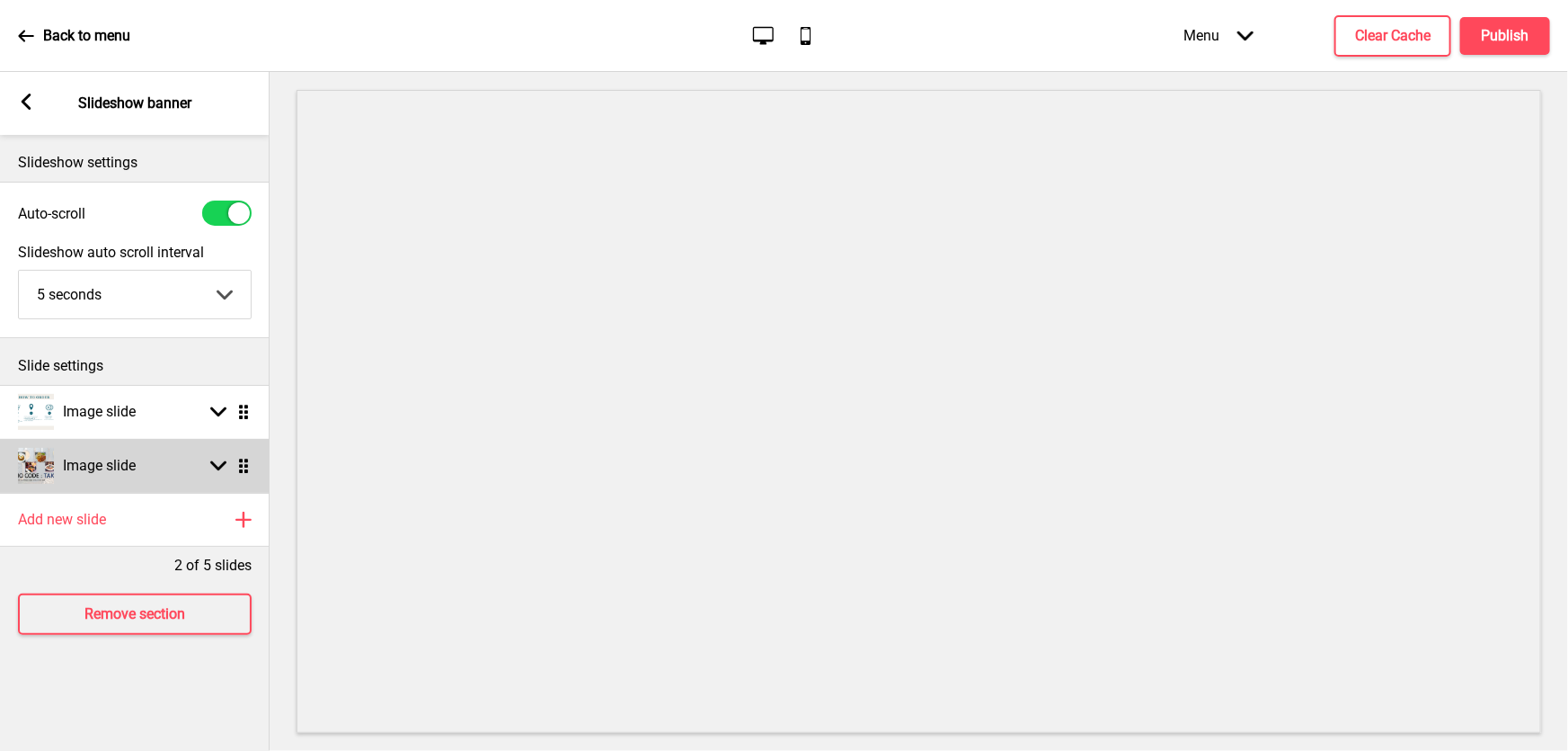
click at [223, 466] on icon at bounding box center [218, 466] width 16 height 10
